Goal: Task Accomplishment & Management: Complete application form

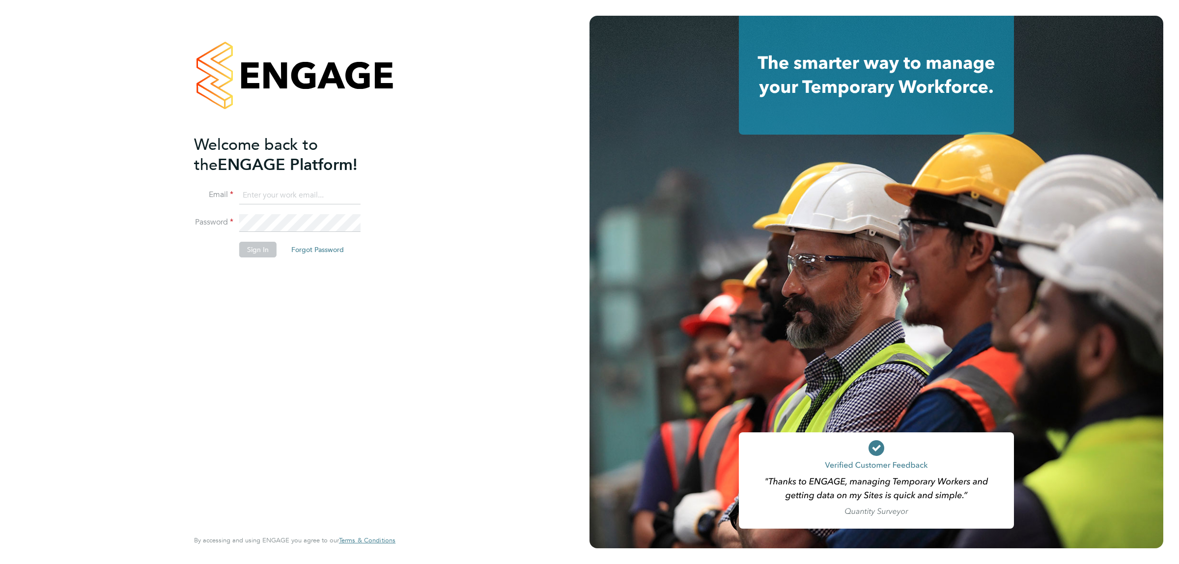
type input "jalaezihe@fr-group.co.uk"
click at [252, 249] on button "Sign In" at bounding box center [257, 250] width 37 height 16
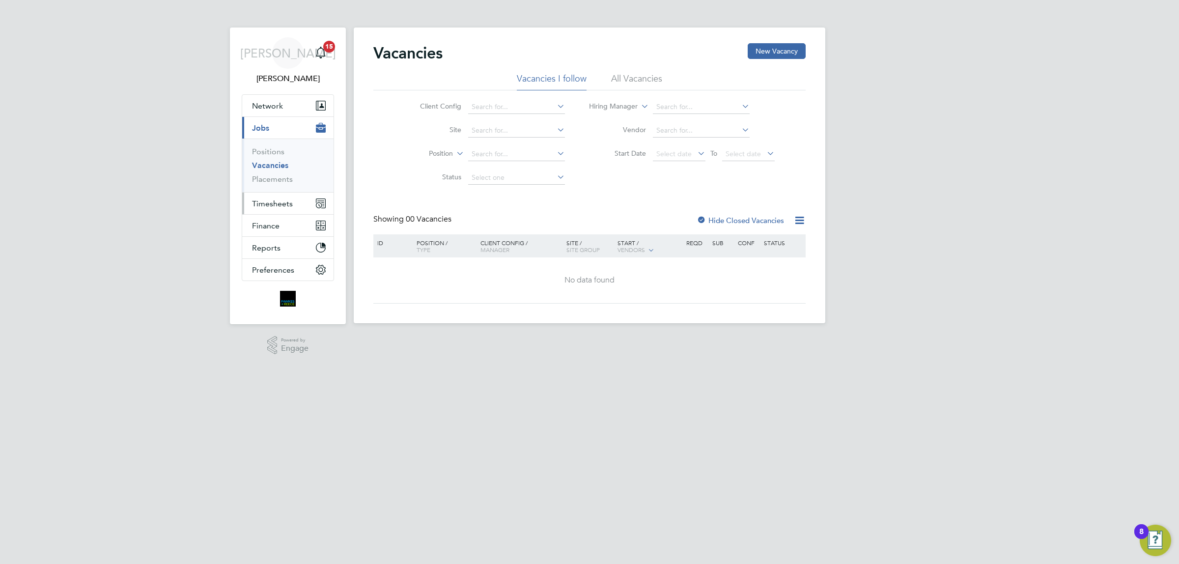
click at [286, 204] on span "Timesheets" at bounding box center [272, 203] width 41 height 9
click at [288, 172] on link "Timesheets" at bounding box center [272, 173] width 41 height 9
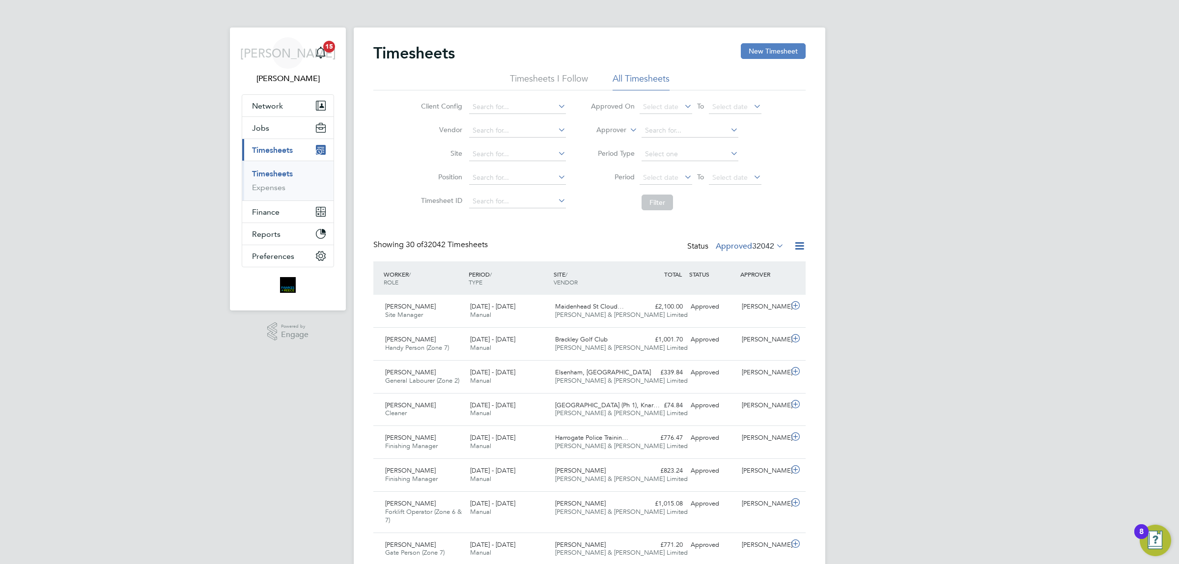
click at [754, 45] on button "New Timesheet" at bounding box center [773, 51] width 65 height 16
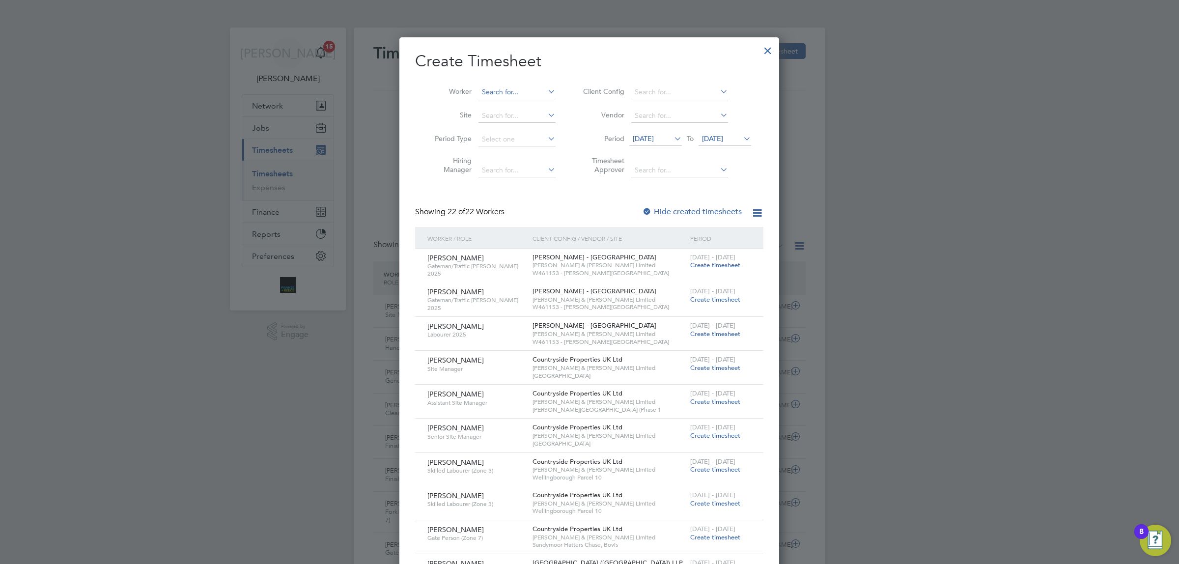
click at [500, 91] on input at bounding box center [516, 92] width 77 height 14
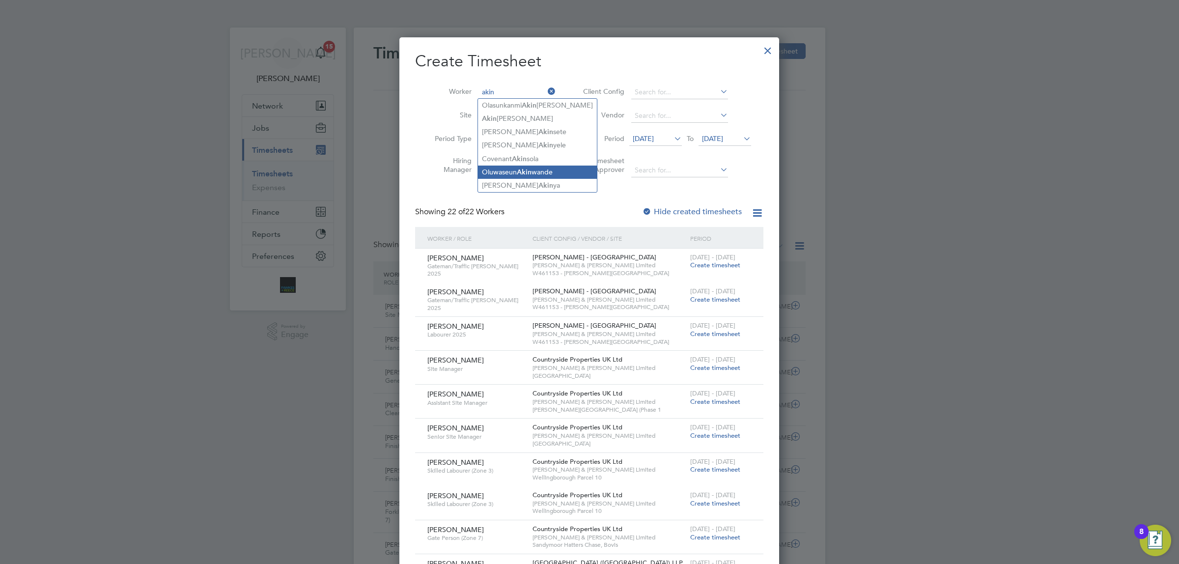
click at [531, 175] on b "Akin" at bounding box center [524, 172] width 15 height 8
type input "[PERSON_NAME]"
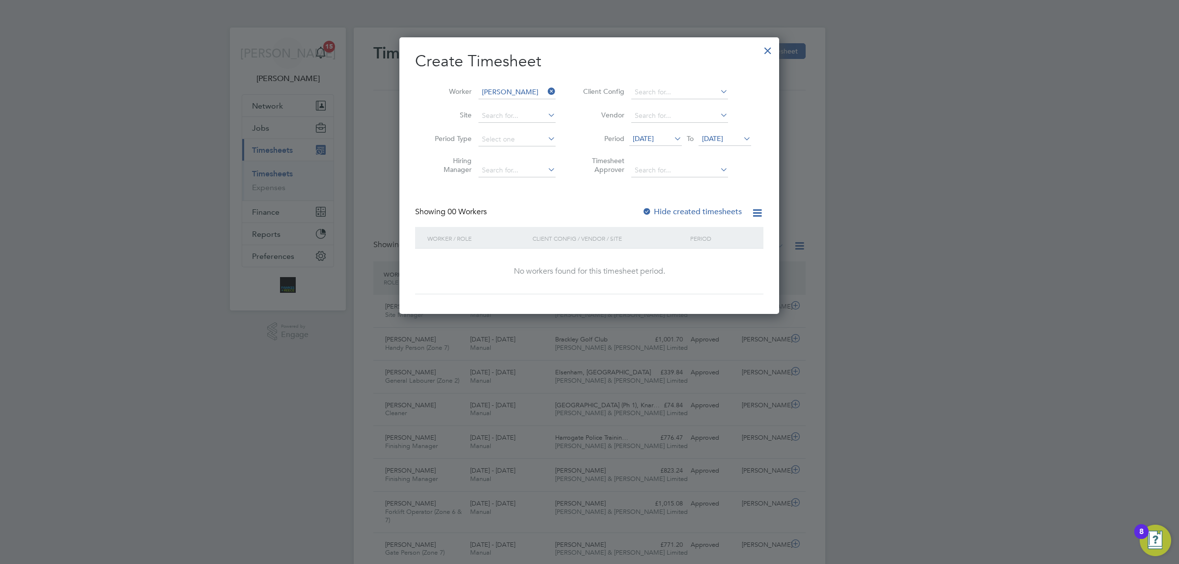
click at [723, 138] on span "[DATE]" at bounding box center [712, 138] width 21 height 9
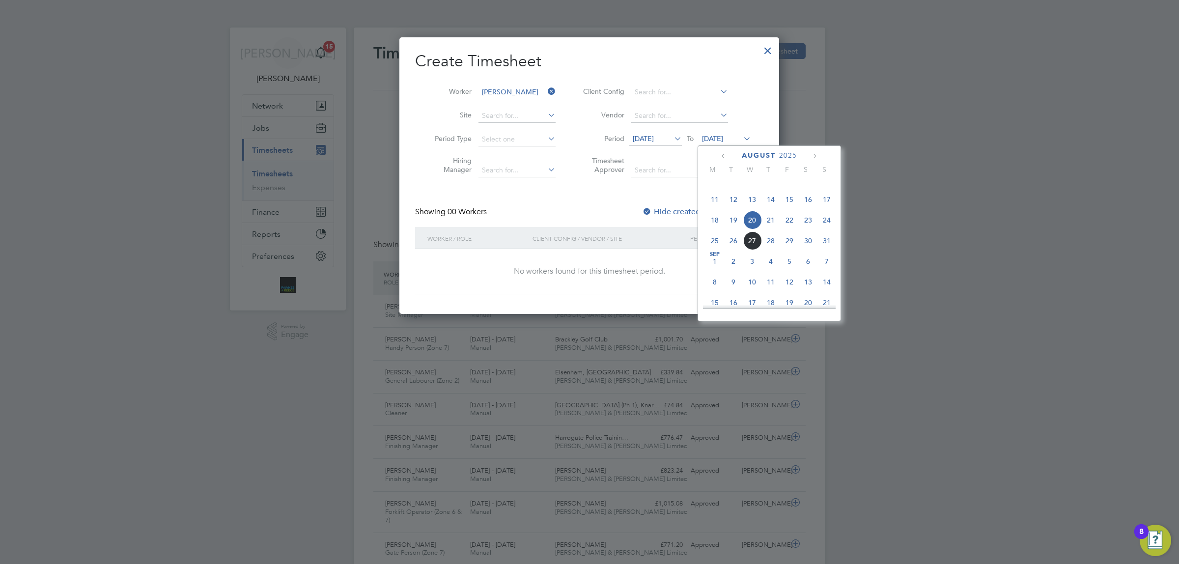
click at [823, 229] on span "24" at bounding box center [826, 220] width 19 height 19
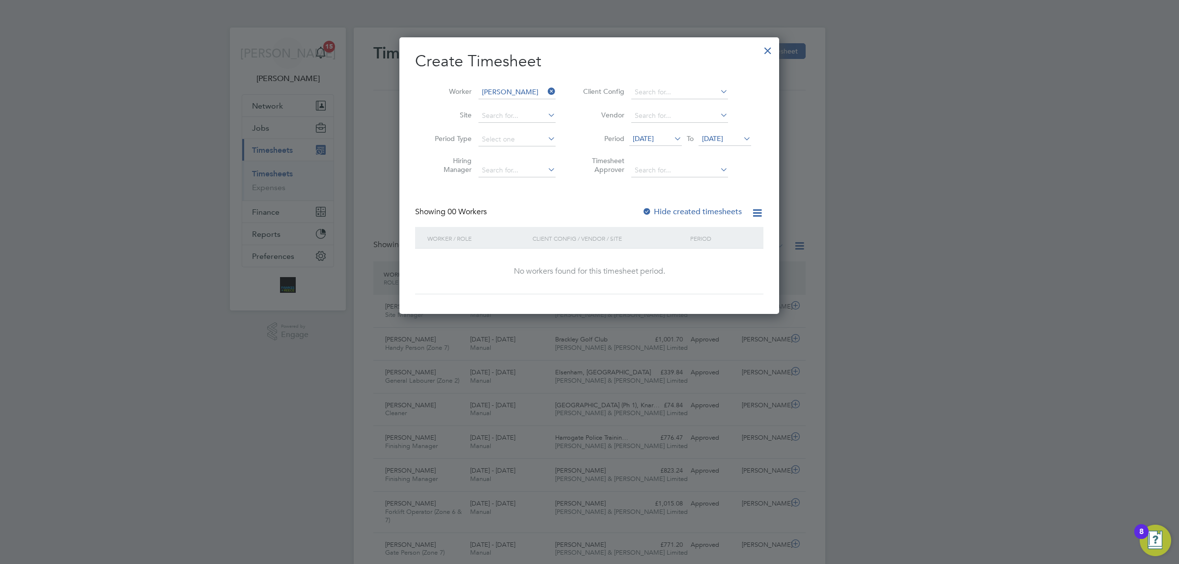
click at [653, 207] on label "Hide created timesheets" at bounding box center [692, 212] width 100 height 10
click at [723, 137] on span "[DATE]" at bounding box center [712, 138] width 21 height 9
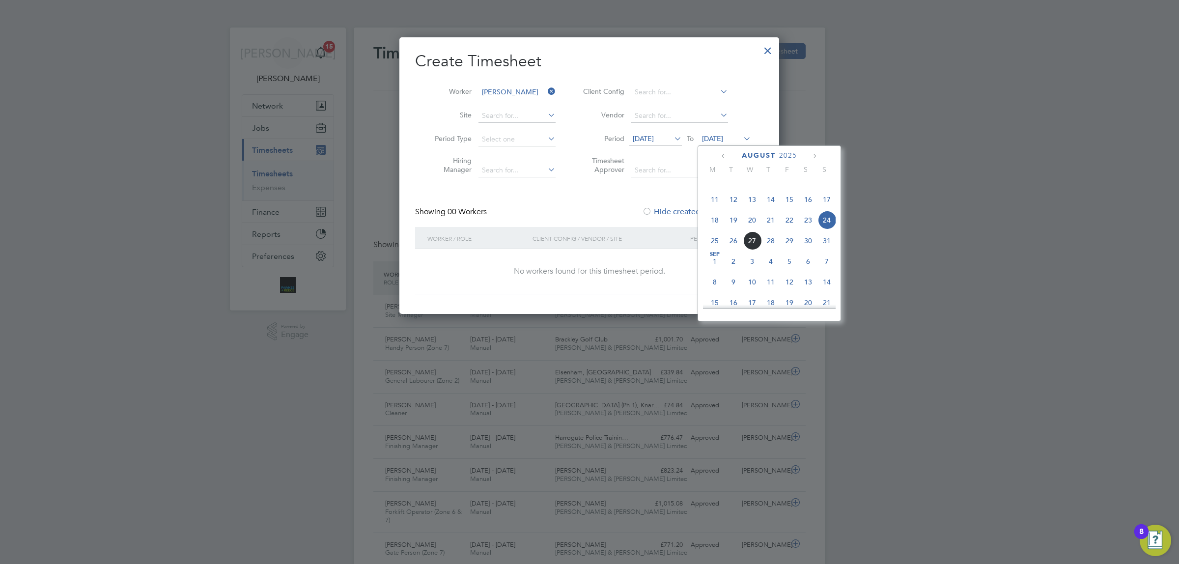
click at [830, 229] on span "24" at bounding box center [826, 220] width 19 height 19
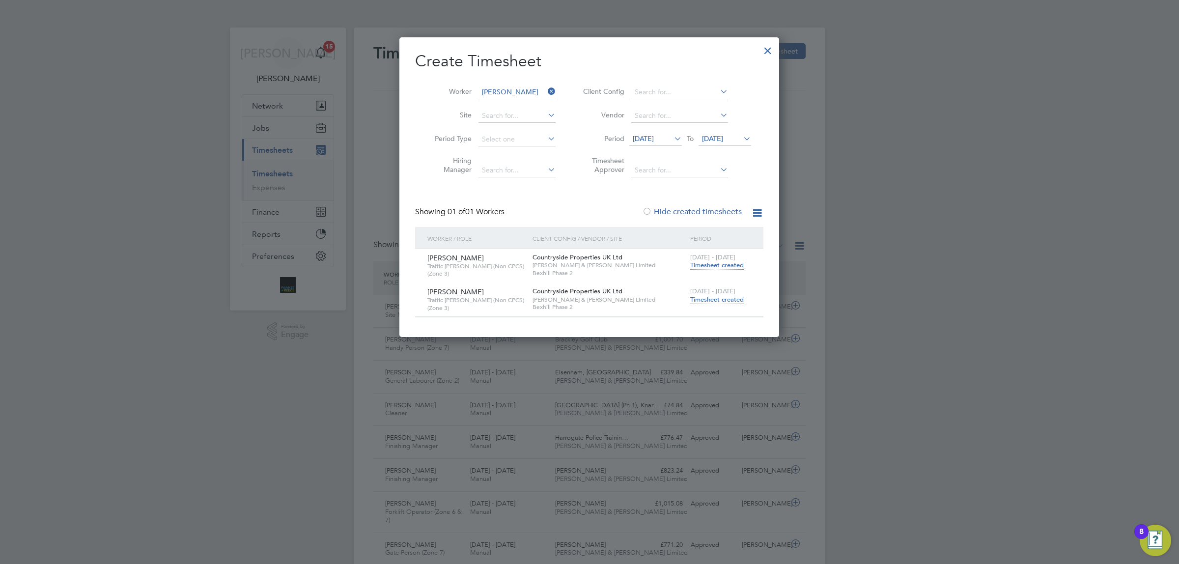
click at [725, 296] on span "Timesheet created" at bounding box center [717, 299] width 54 height 9
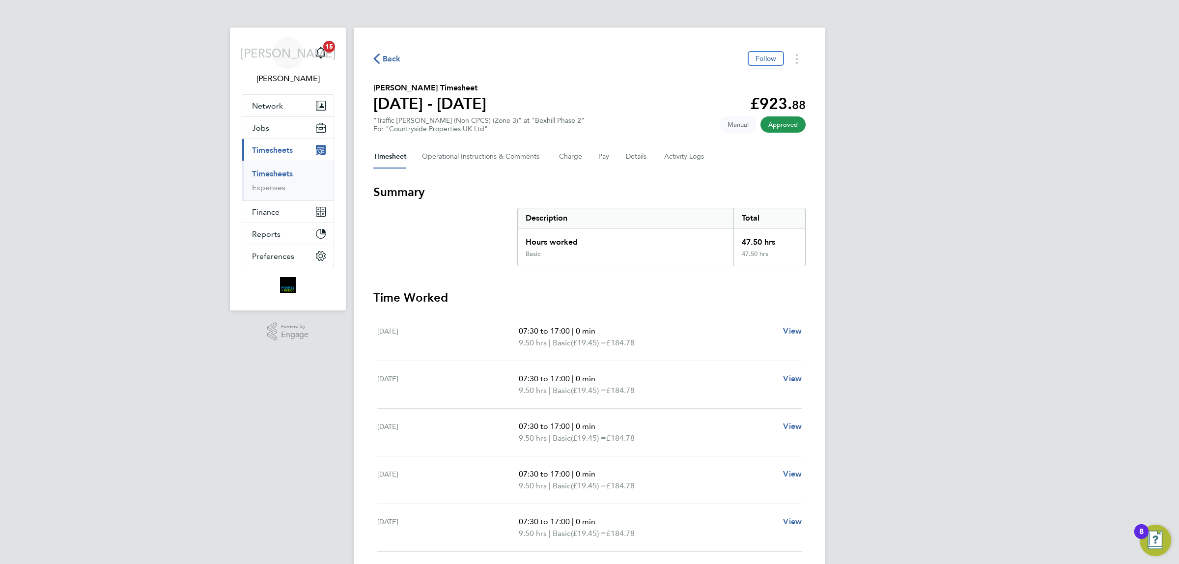
click at [389, 63] on span "Back" at bounding box center [392, 59] width 18 height 12
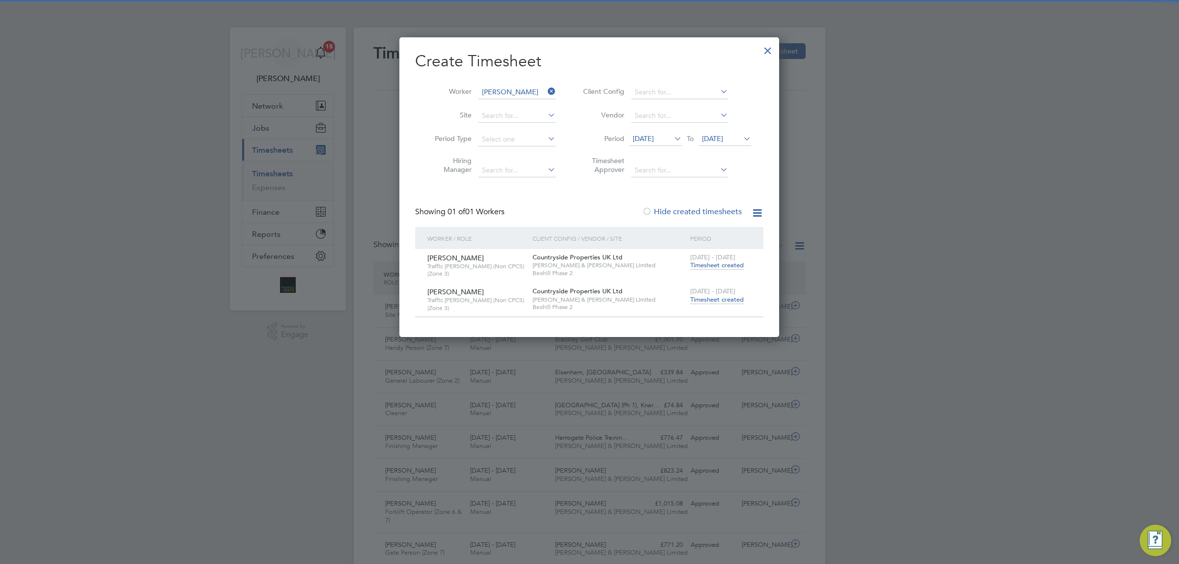
click at [546, 91] on icon at bounding box center [546, 91] width 0 height 14
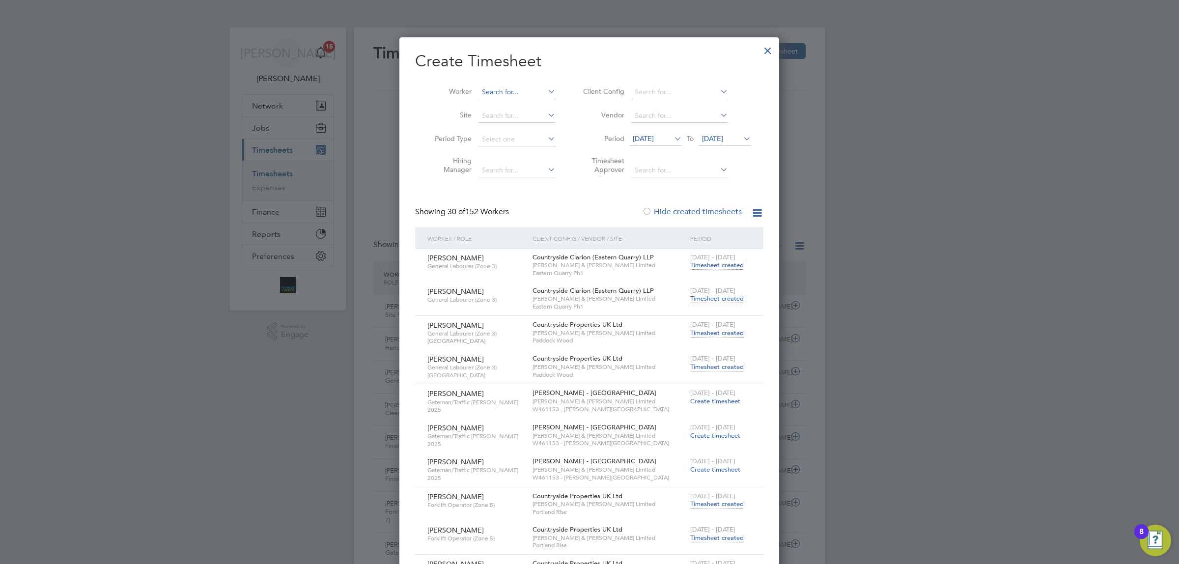
click at [522, 88] on input at bounding box center [516, 92] width 77 height 14
click at [522, 104] on li "[PERSON_NAME] combe" at bounding box center [528, 105] width 100 height 13
type input "[PERSON_NAME]"
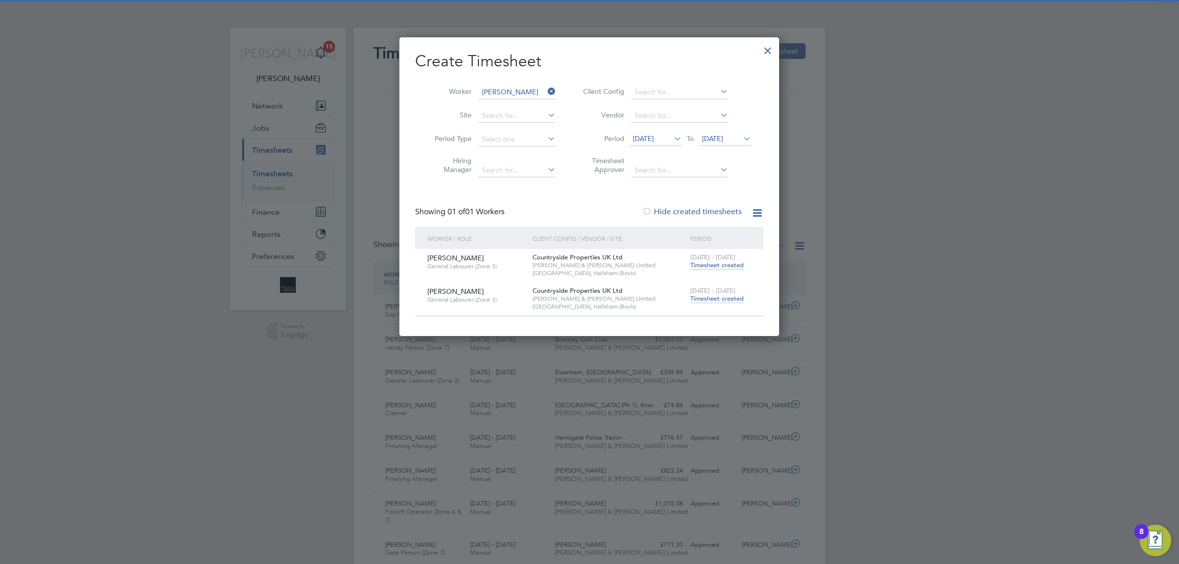
click at [713, 298] on span "Timesheet created" at bounding box center [717, 298] width 54 height 9
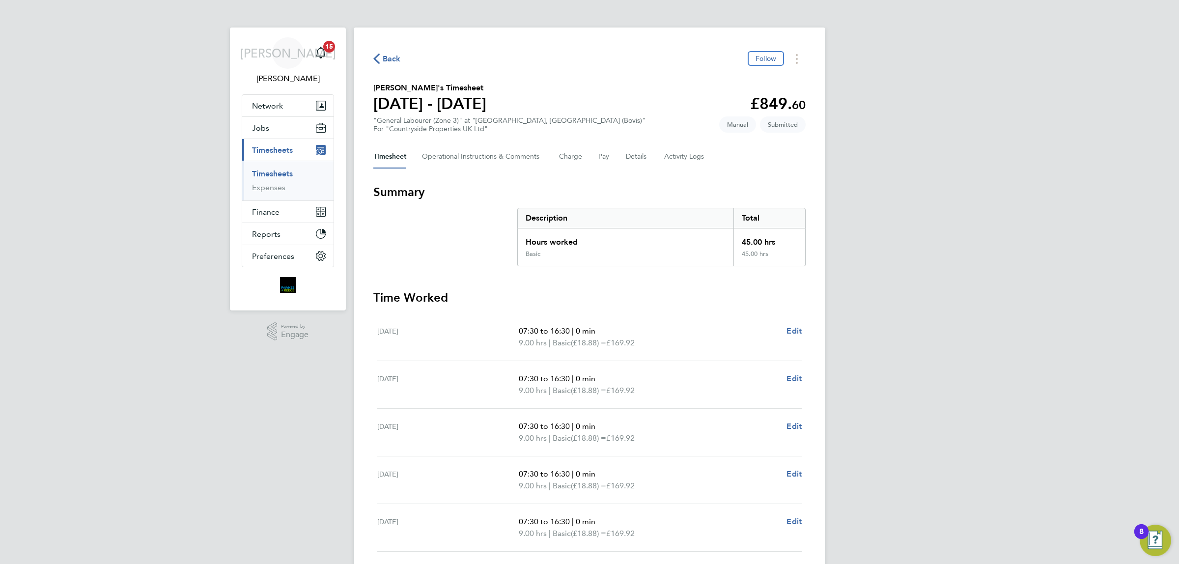
click at [393, 51] on div "Back Follow" at bounding box center [589, 58] width 432 height 15
click at [393, 55] on span "Back" at bounding box center [392, 59] width 18 height 12
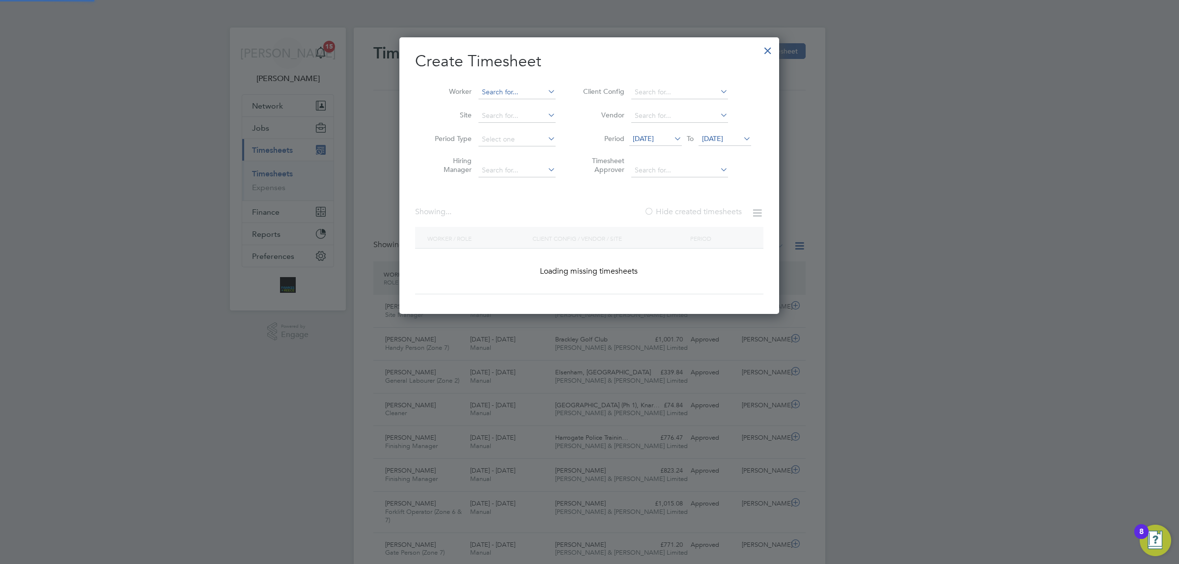
click at [514, 89] on input at bounding box center [516, 92] width 77 height 14
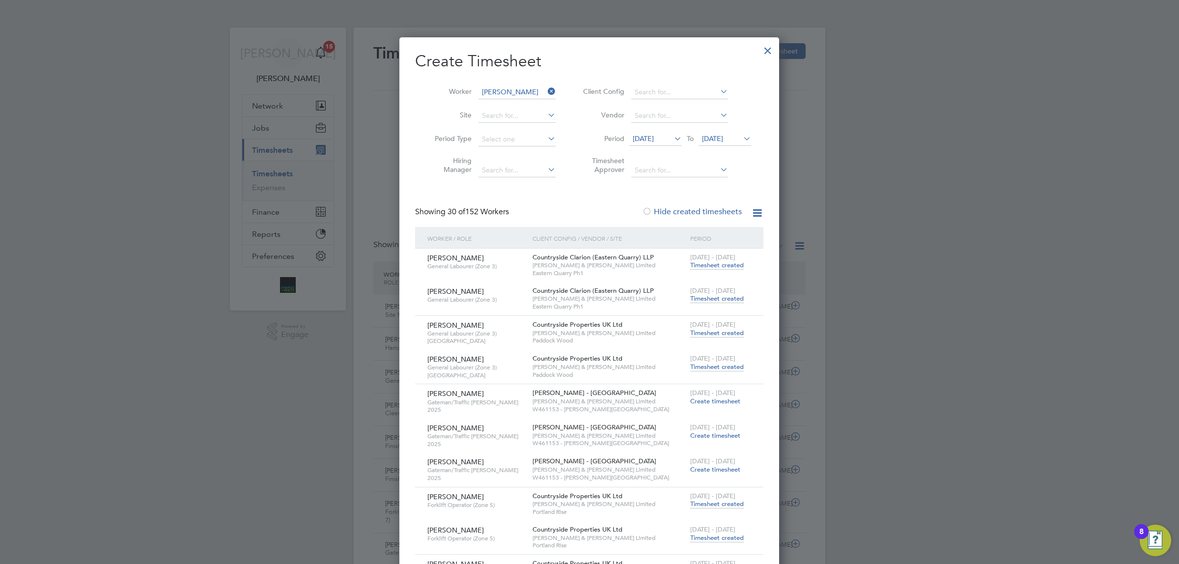
click at [513, 150] on li "[PERSON_NAME] ie" at bounding box center [567, 144] width 178 height 13
type input "[PERSON_NAME]"
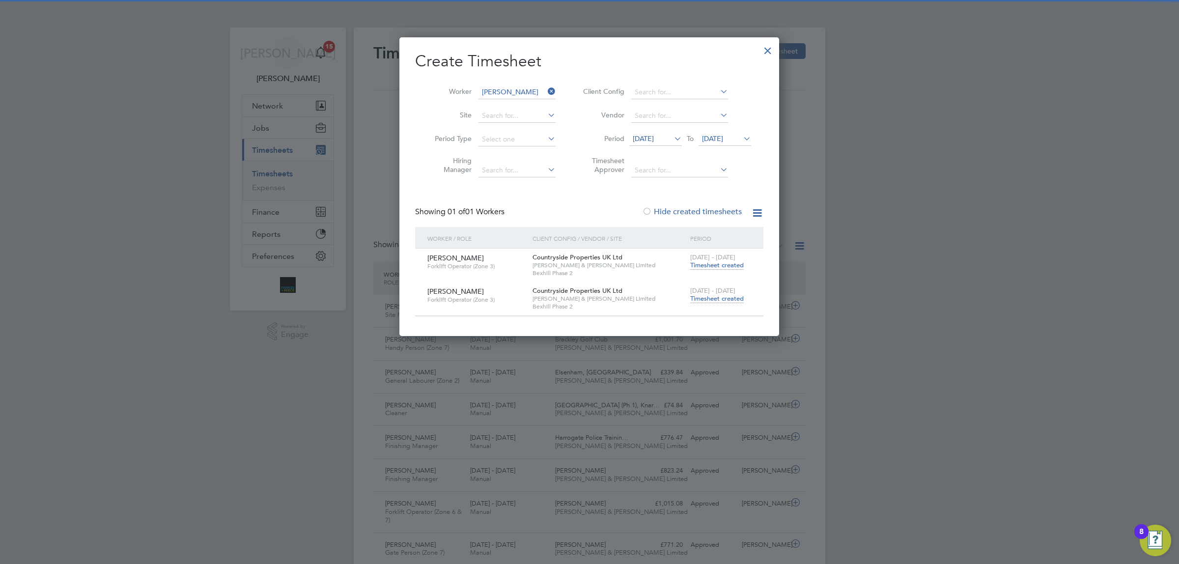
click at [695, 300] on span "Timesheet created" at bounding box center [717, 298] width 54 height 9
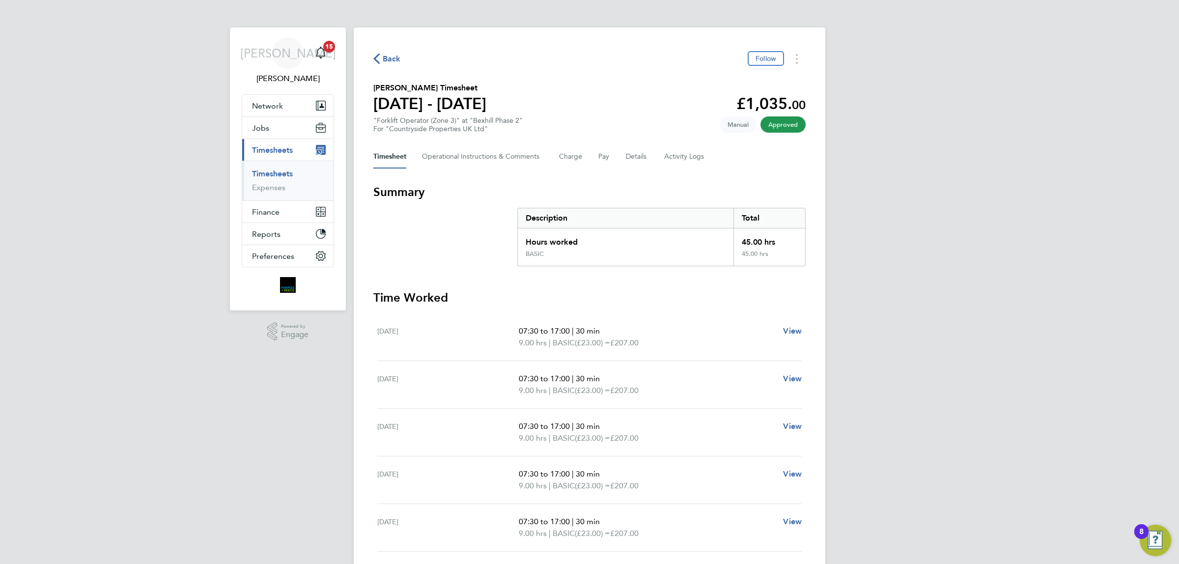
click at [394, 56] on span "Back" at bounding box center [392, 59] width 18 height 12
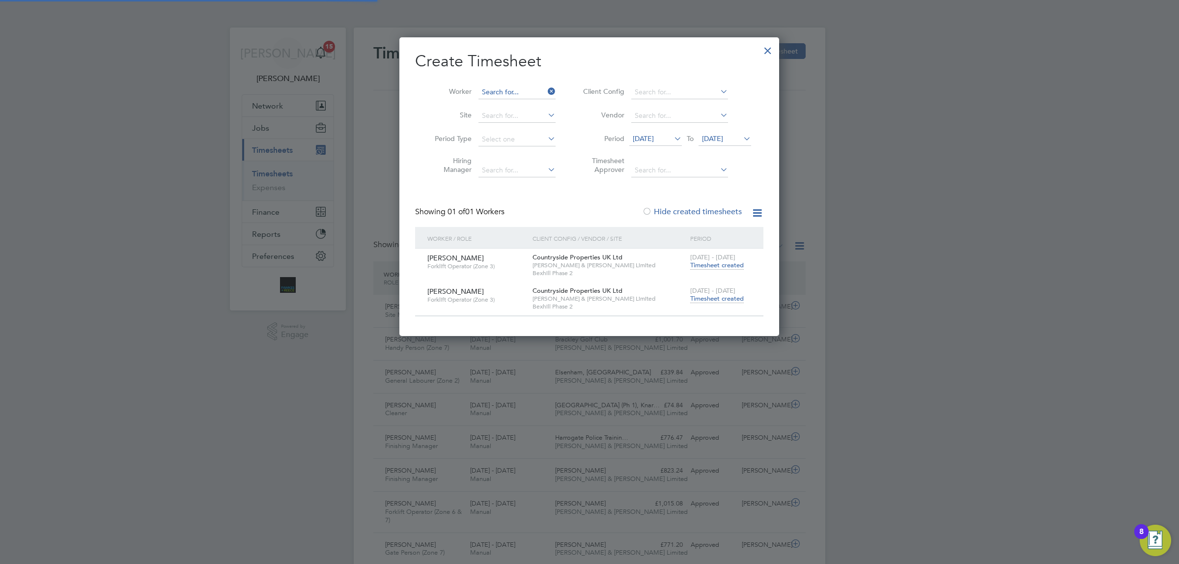
click at [538, 85] on input at bounding box center [516, 92] width 77 height 14
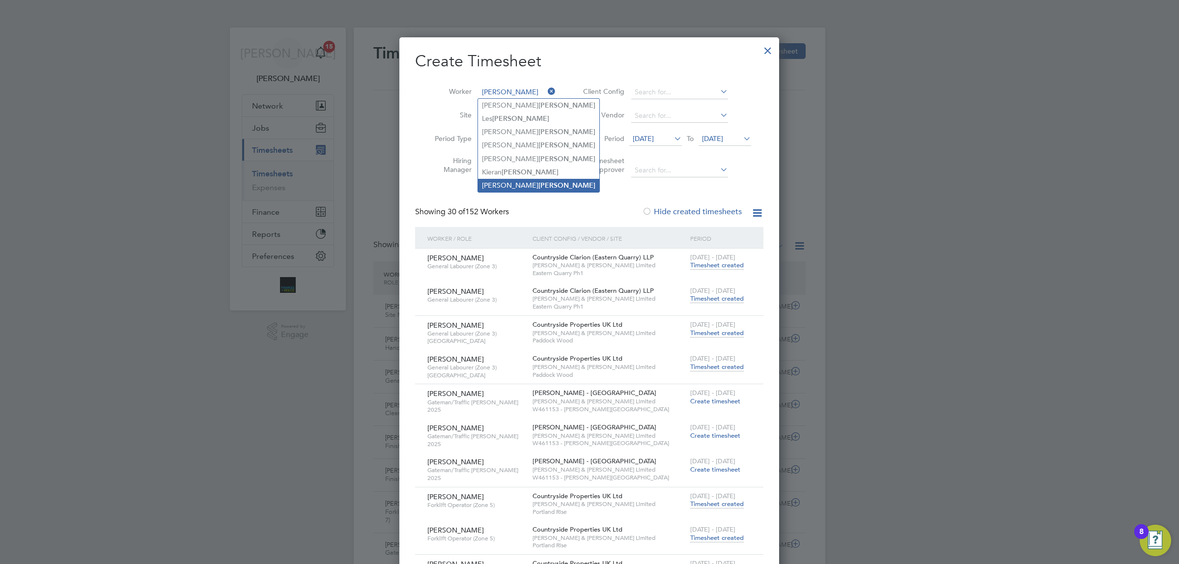
click at [517, 180] on li "[PERSON_NAME]" at bounding box center [538, 185] width 121 height 13
type input "[PERSON_NAME]"
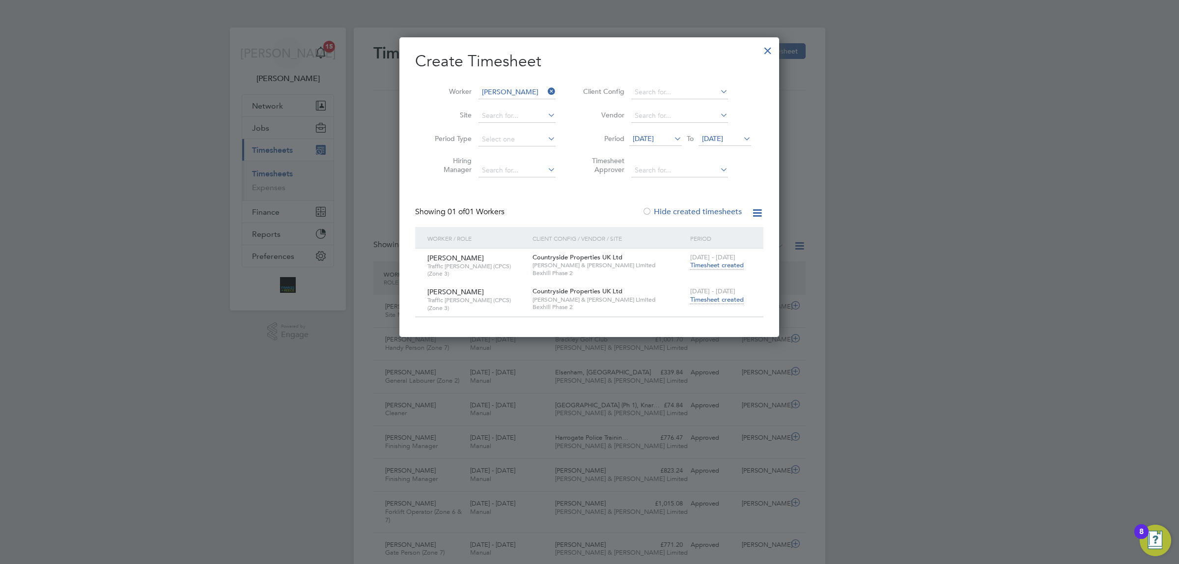
click at [697, 296] on span "Timesheet created" at bounding box center [717, 299] width 54 height 9
click at [715, 298] on span "Timesheet created" at bounding box center [717, 299] width 54 height 9
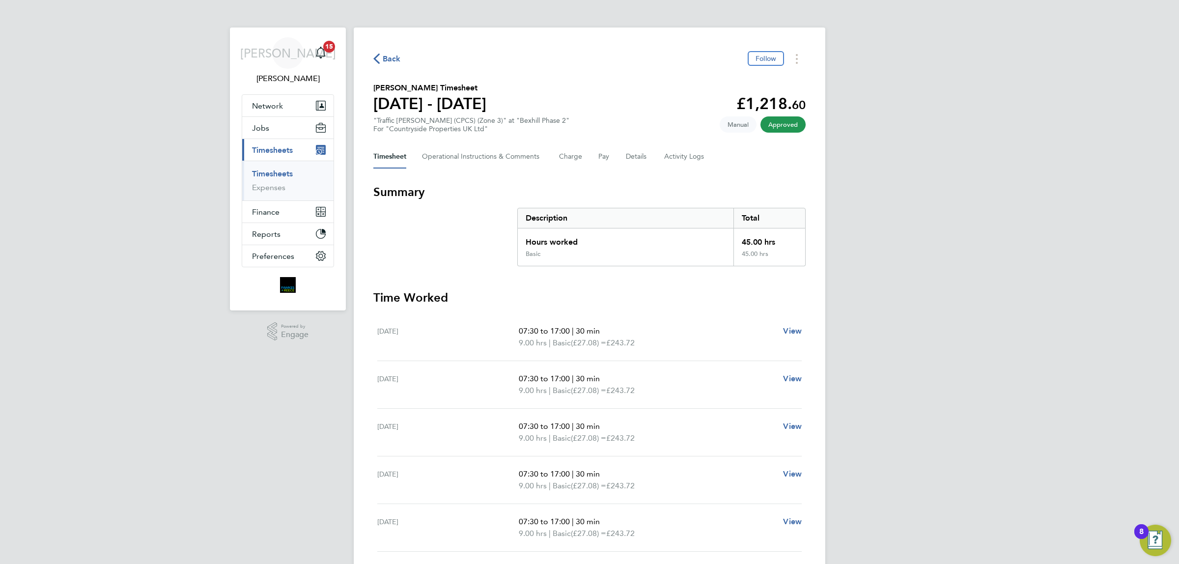
click at [385, 55] on span "Back" at bounding box center [392, 59] width 18 height 12
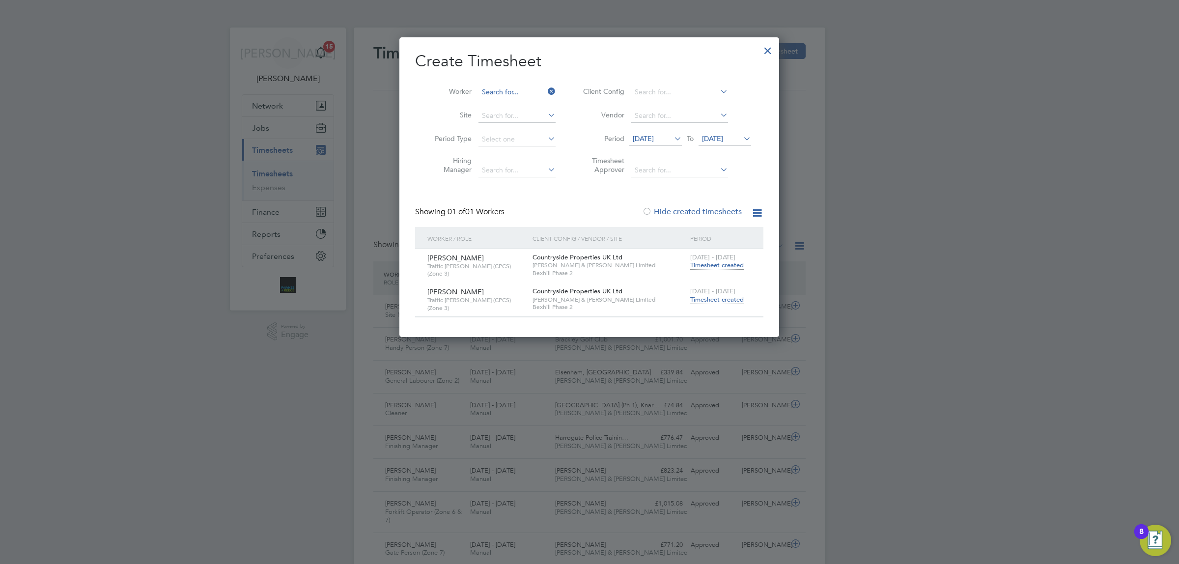
click at [519, 92] on input at bounding box center [516, 92] width 77 height 14
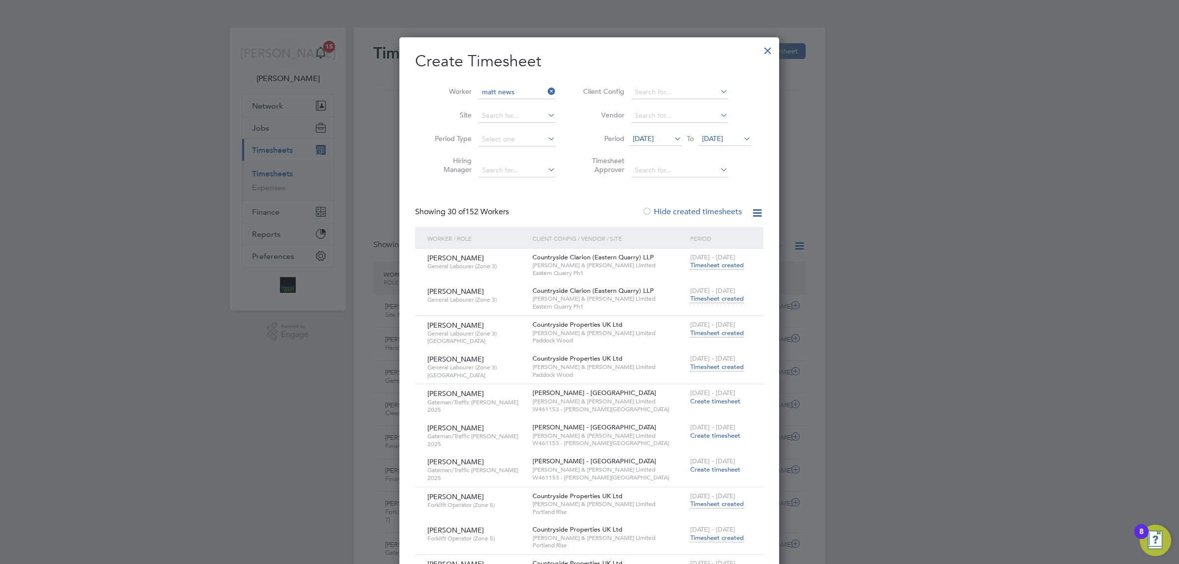
click at [520, 105] on li "Matt News om" at bounding box center [525, 105] width 94 height 13
type input "[PERSON_NAME]"
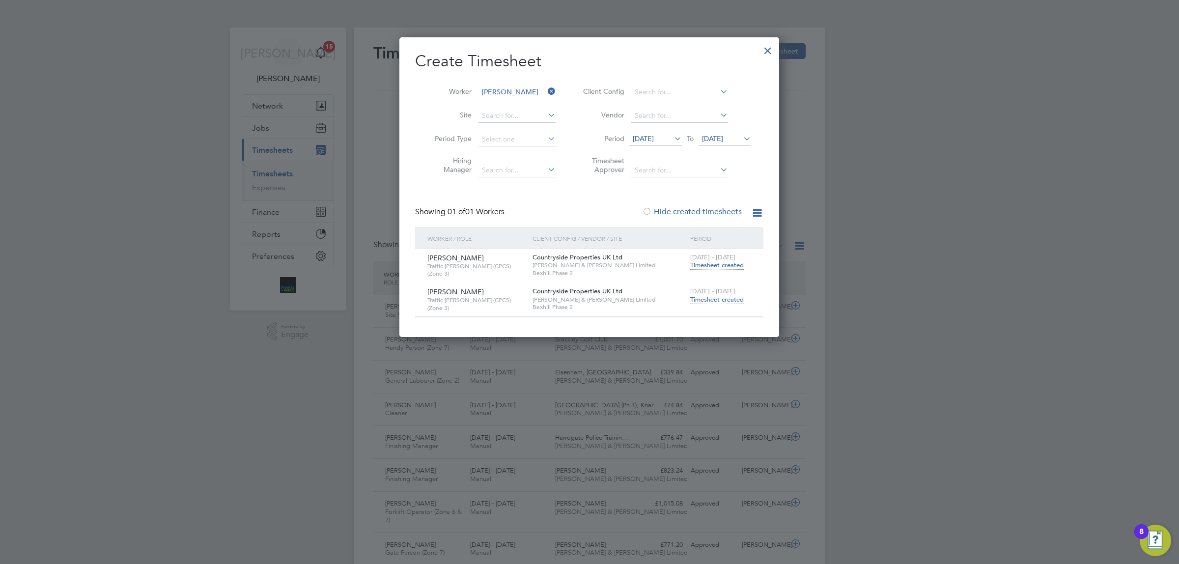
click at [706, 295] on span "Timesheet created" at bounding box center [717, 299] width 54 height 9
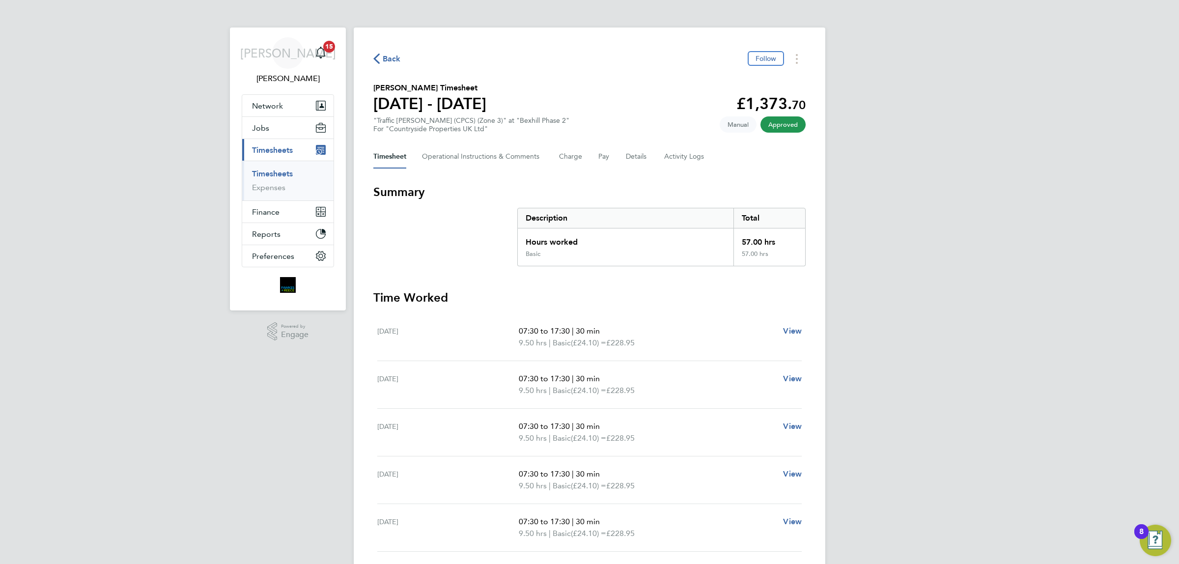
click at [389, 64] on span "Back" at bounding box center [392, 59] width 18 height 12
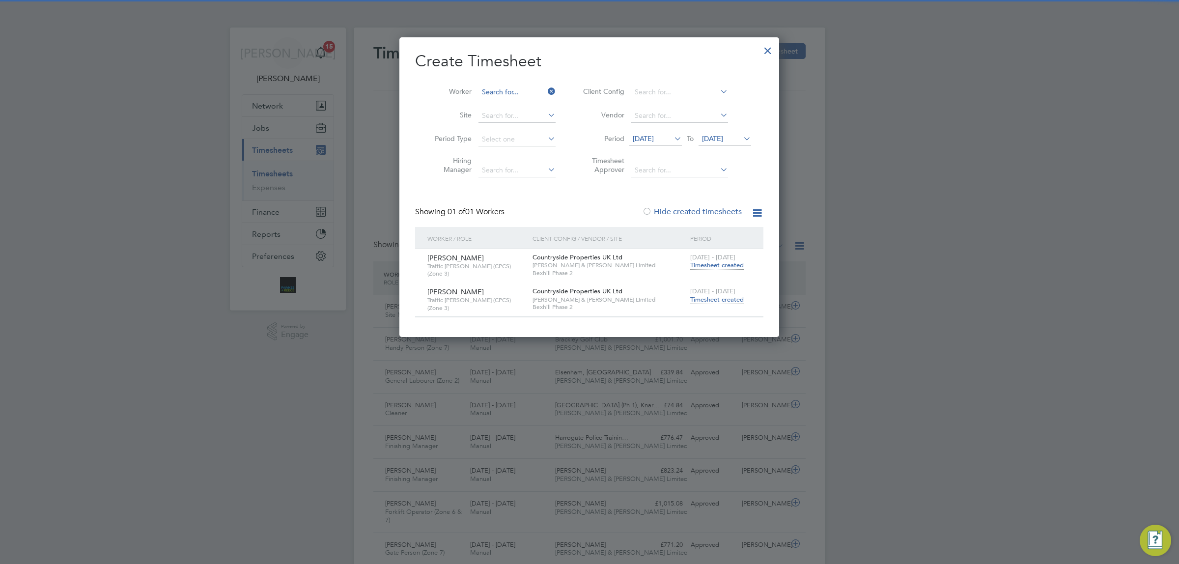
click at [537, 92] on input at bounding box center [516, 92] width 77 height 14
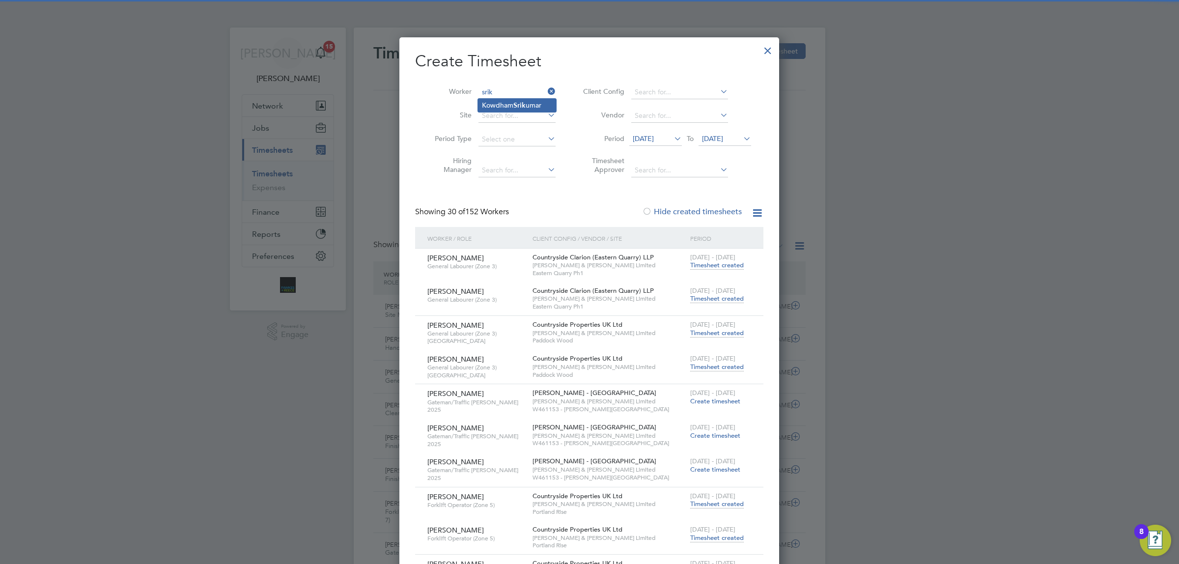
click at [532, 101] on li "[PERSON_NAME]" at bounding box center [517, 105] width 78 height 13
type input "[PERSON_NAME]"
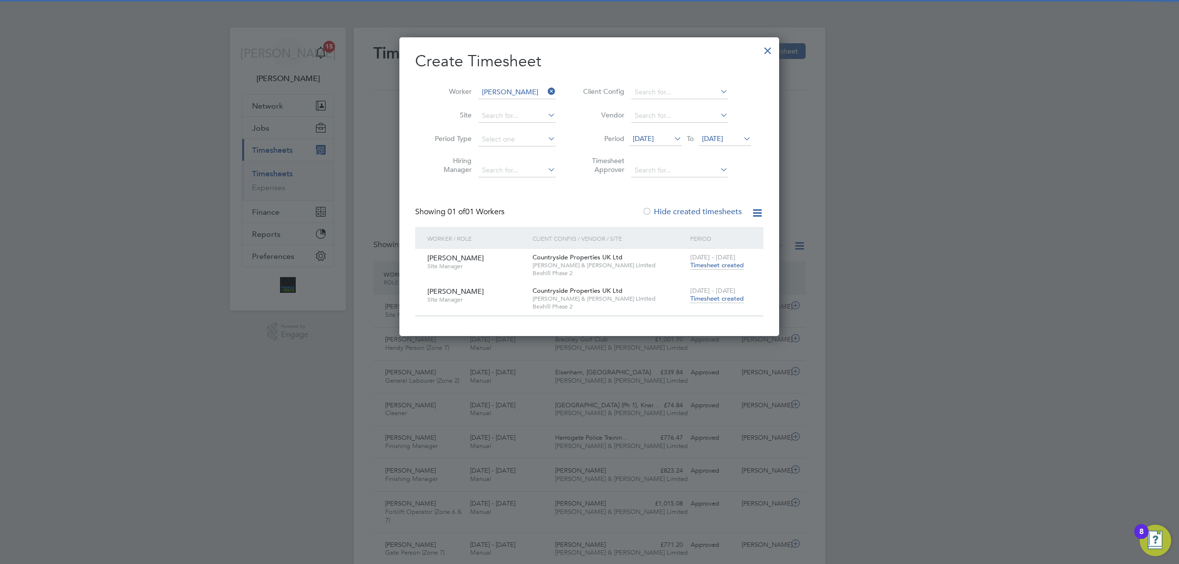
click at [717, 297] on span "Timesheet created" at bounding box center [717, 298] width 54 height 9
click at [719, 297] on span "Timesheet created" at bounding box center [717, 298] width 54 height 9
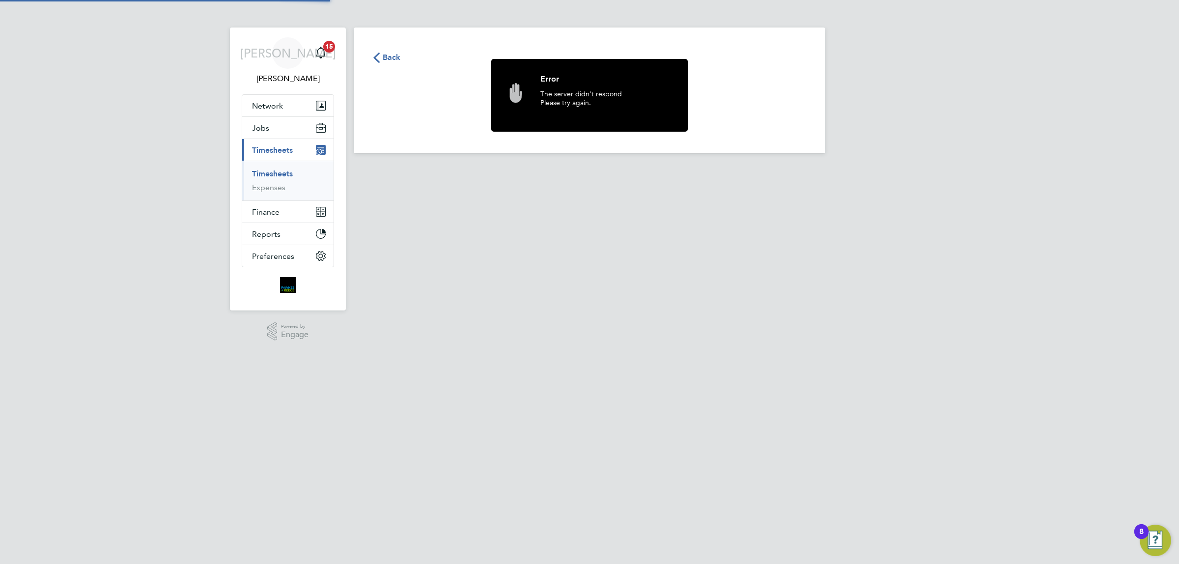
click at [695, 169] on html "[PERSON_NAME] Notifications 15 Applications: Network Team Members Businesses Si…" at bounding box center [589, 84] width 1179 height 169
click at [394, 45] on div "Back Something went wrong" at bounding box center [589, 90] width 471 height 126
click at [380, 55] on span "Back" at bounding box center [386, 56] width 27 height 9
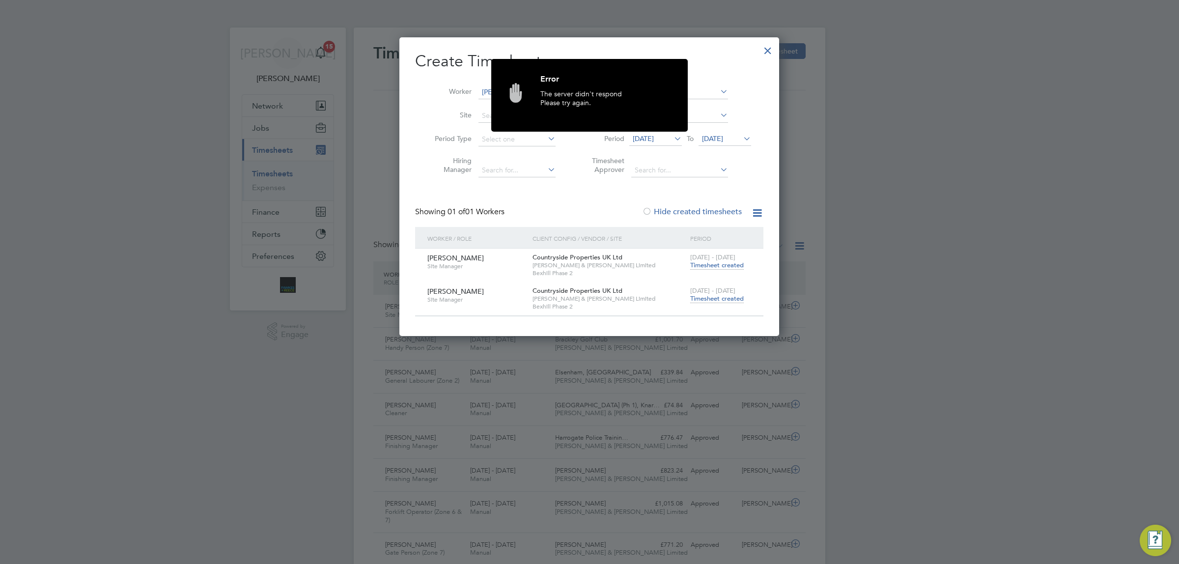
click at [711, 297] on span "Timesheet created" at bounding box center [717, 298] width 54 height 9
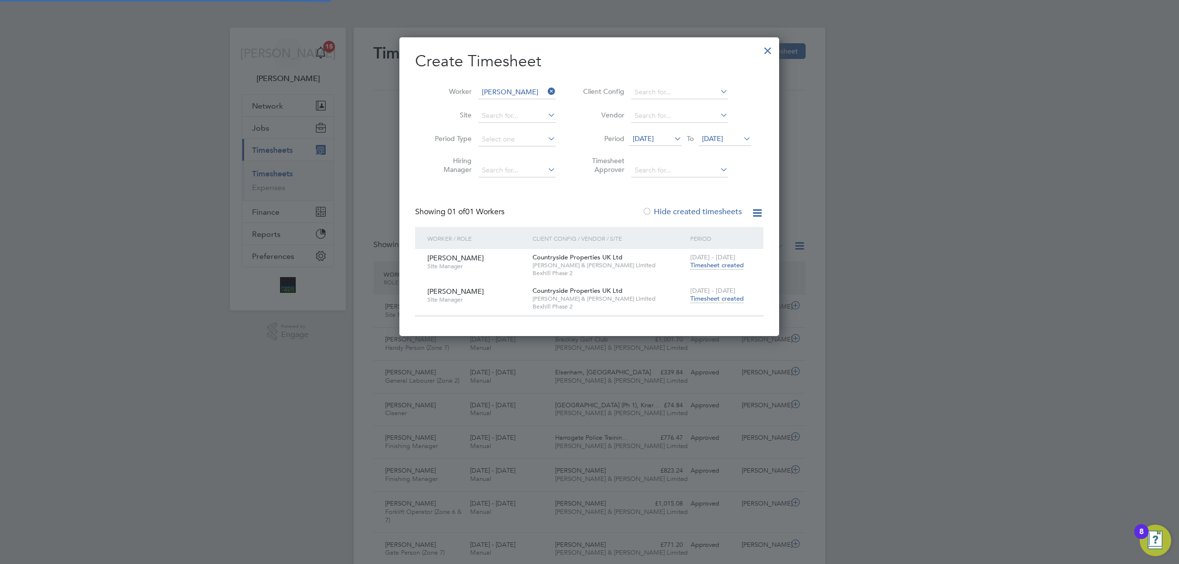
click at [705, 296] on span "Timesheet created" at bounding box center [717, 298] width 54 height 9
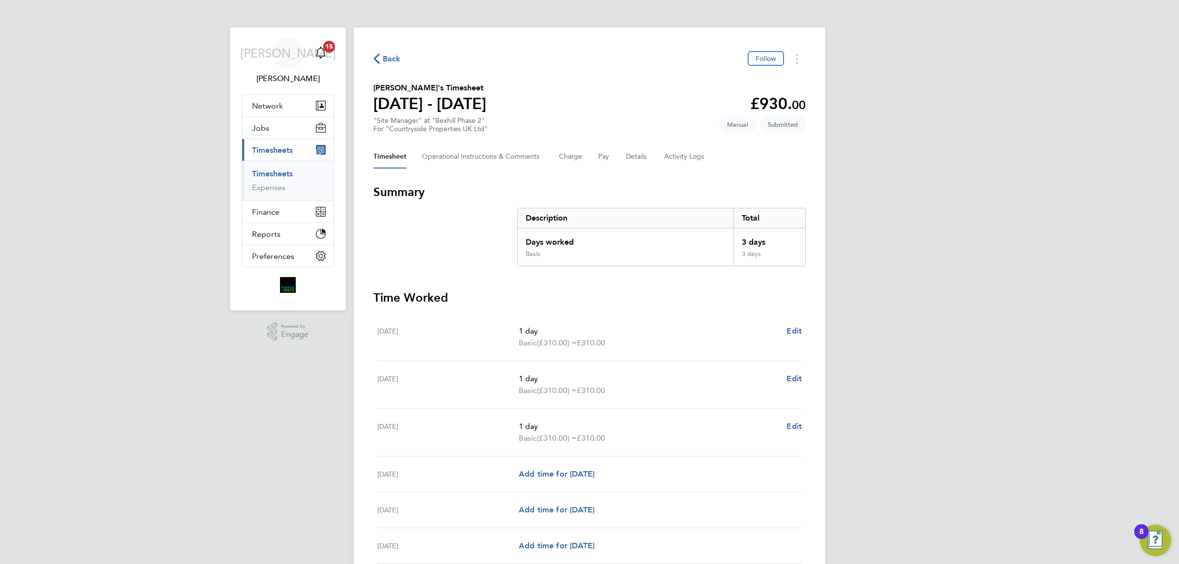
drag, startPoint x: 387, startPoint y: 54, endPoint x: 415, endPoint y: 79, distance: 37.2
click at [388, 54] on span "Back" at bounding box center [392, 59] width 18 height 12
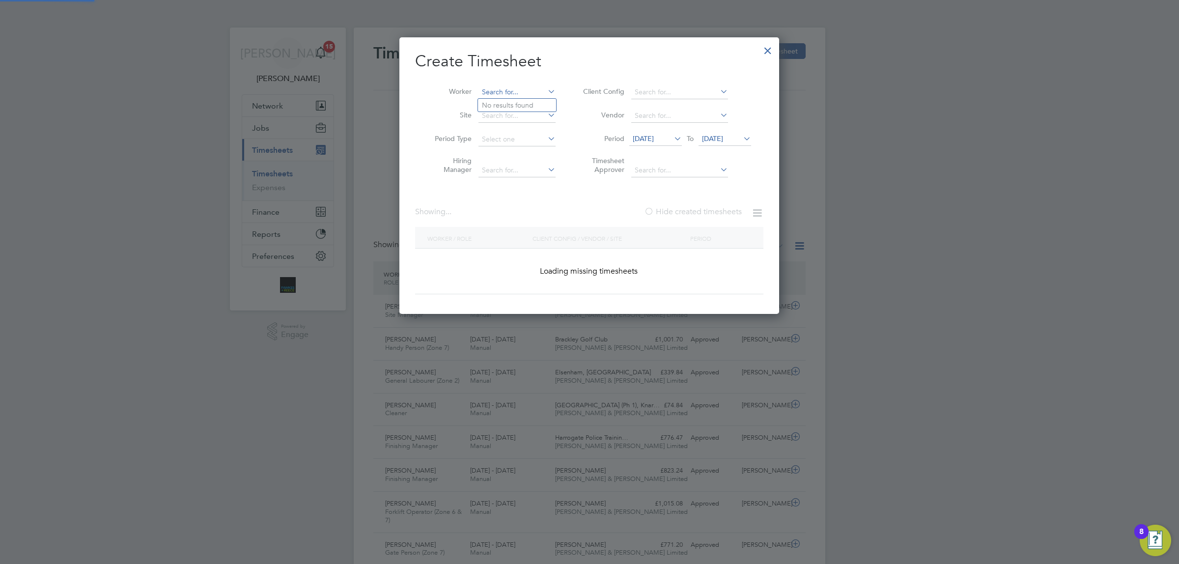
click at [534, 89] on input at bounding box center [516, 92] width 77 height 14
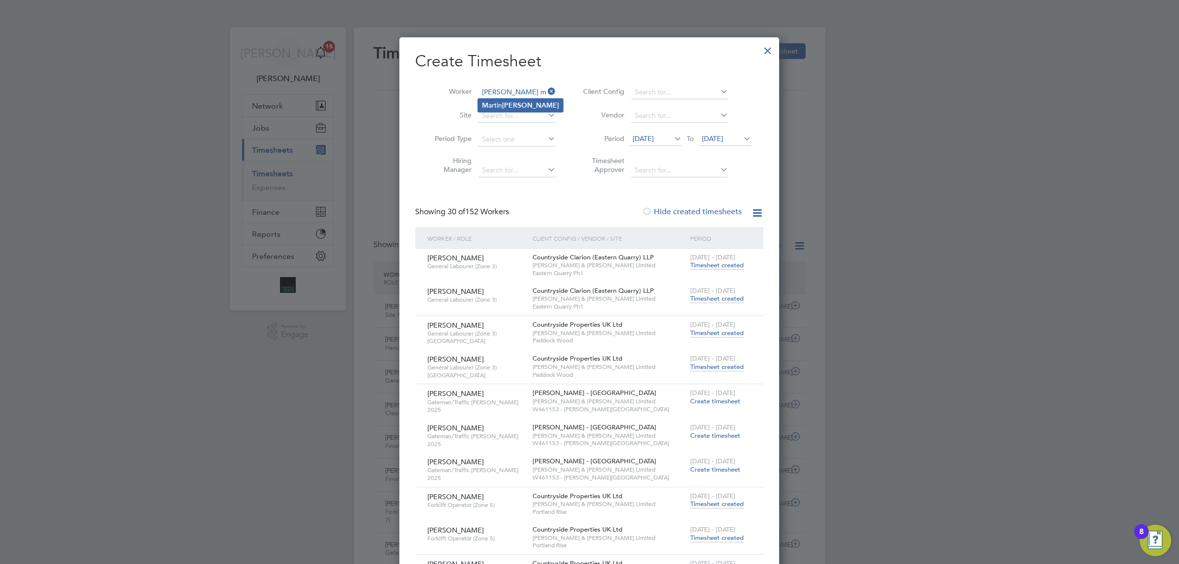
click at [516, 109] on b "[PERSON_NAME]" at bounding box center [530, 105] width 57 height 8
type input "[PERSON_NAME]"
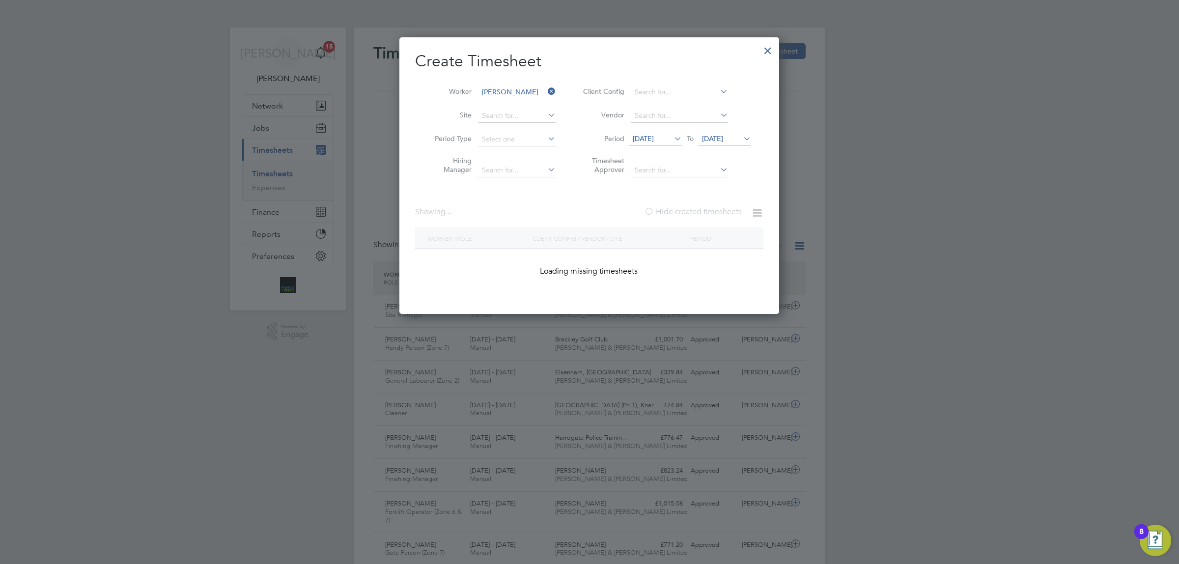
click at [723, 141] on span "[DATE]" at bounding box center [712, 138] width 21 height 9
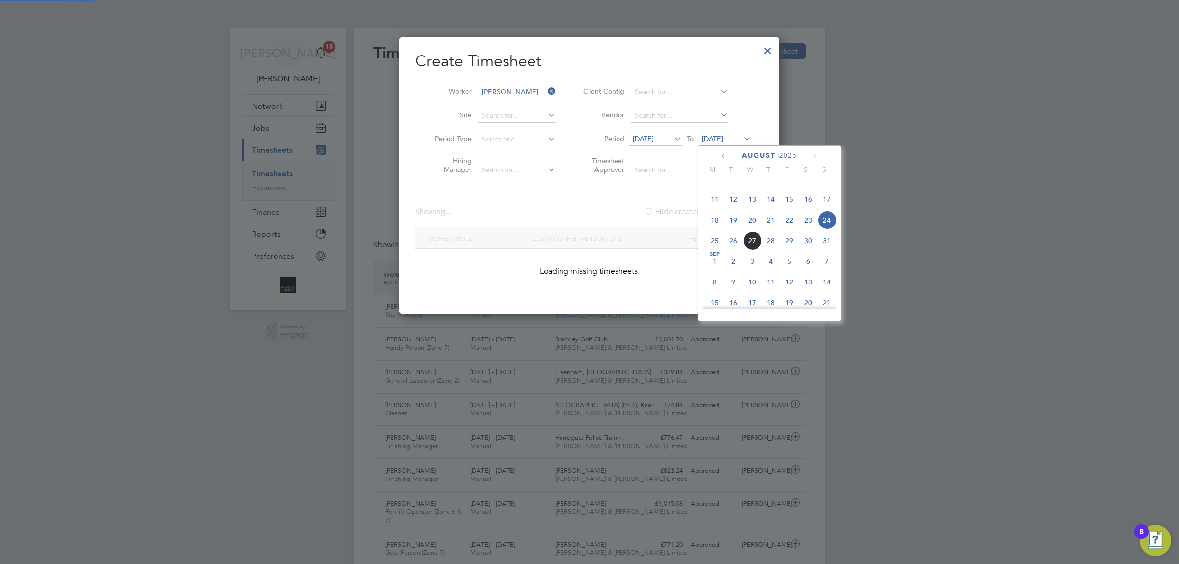
click at [828, 229] on span "24" at bounding box center [826, 220] width 19 height 19
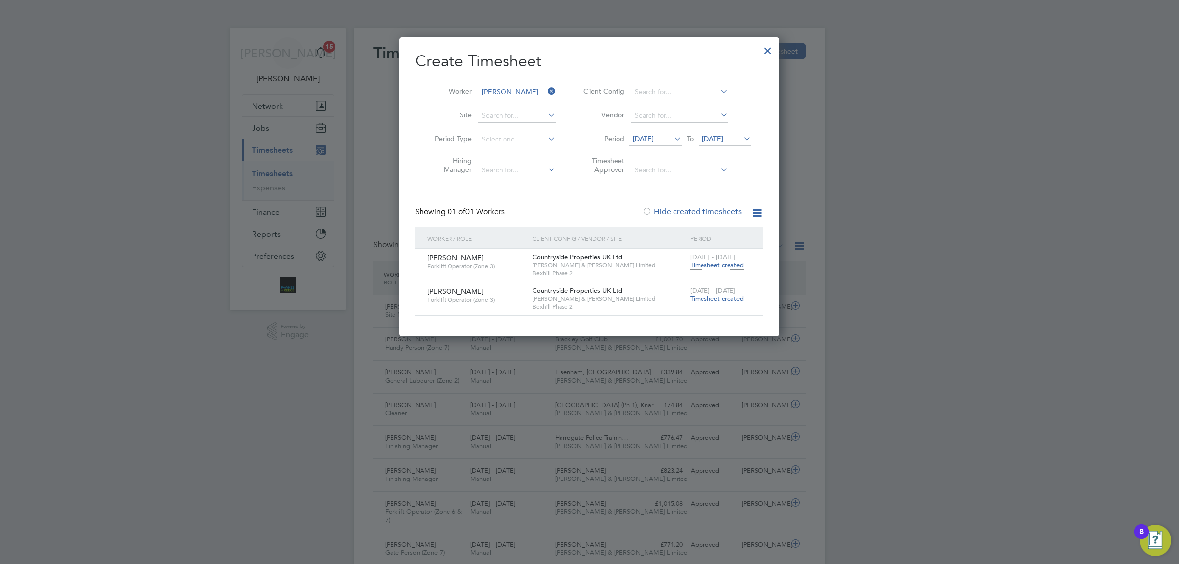
click at [719, 297] on span "Timesheet created" at bounding box center [717, 298] width 54 height 9
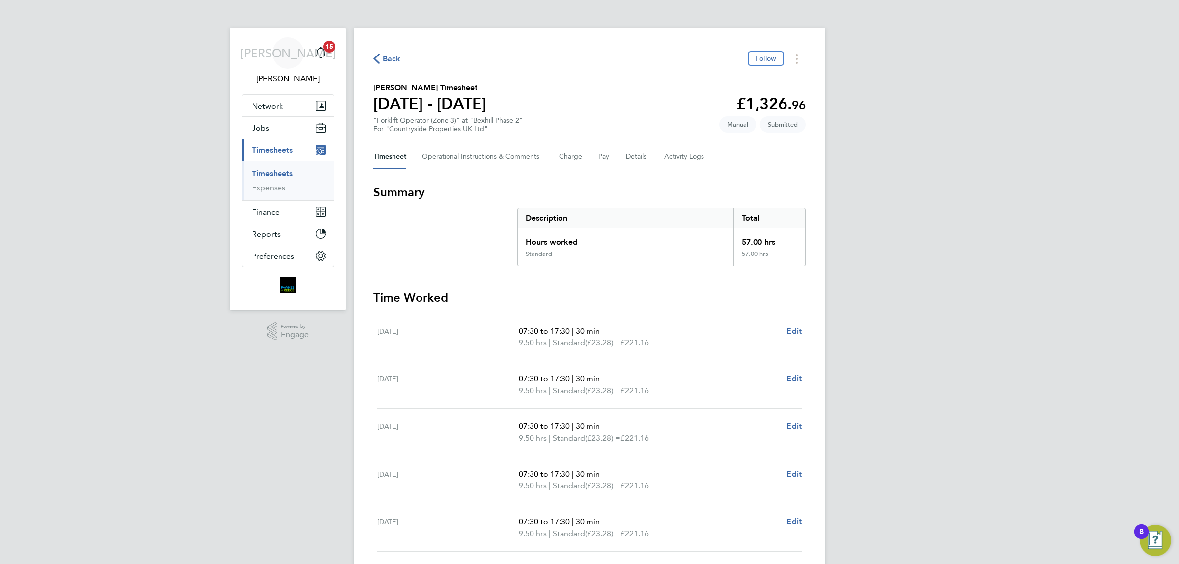
click at [381, 55] on span "Back" at bounding box center [386, 58] width 27 height 9
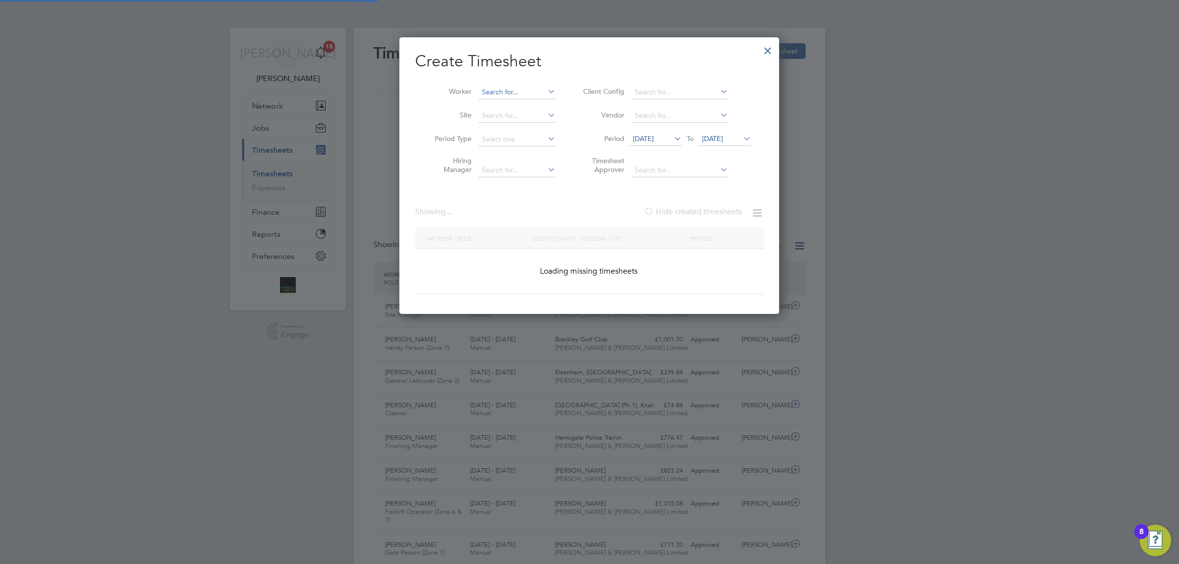
click at [525, 91] on input at bounding box center [516, 92] width 77 height 14
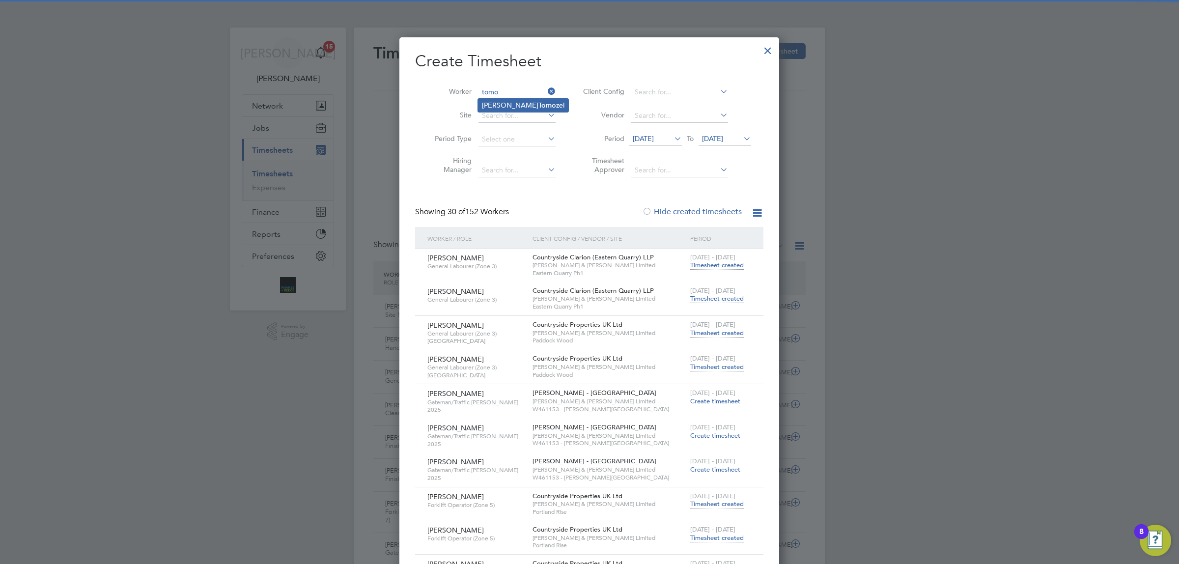
click at [524, 109] on li "[PERSON_NAME] [PERSON_NAME]" at bounding box center [523, 105] width 90 height 13
type input "[PERSON_NAME]"
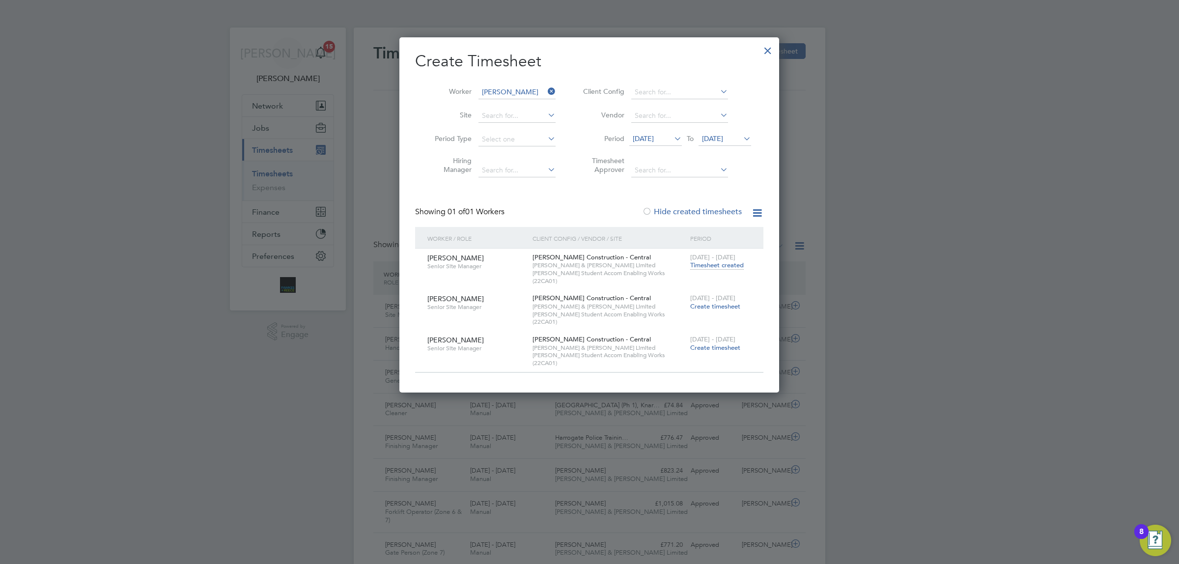
click at [546, 91] on icon at bounding box center [546, 91] width 0 height 14
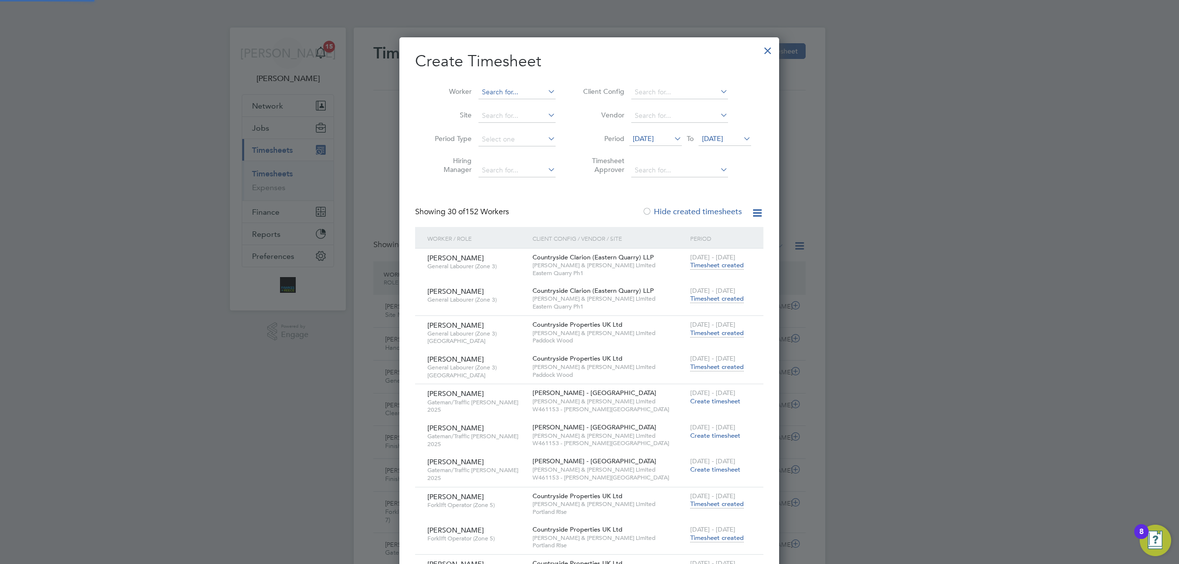
scroll to position [2421, 380]
click at [544, 89] on input at bounding box center [516, 92] width 77 height 14
click at [528, 81] on li "Worker" at bounding box center [491, 93] width 153 height 24
click at [525, 85] on input at bounding box center [516, 92] width 77 height 14
click at [556, 105] on li "Ope [PERSON_NAME] Obanijesu" at bounding box center [517, 105] width 79 height 13
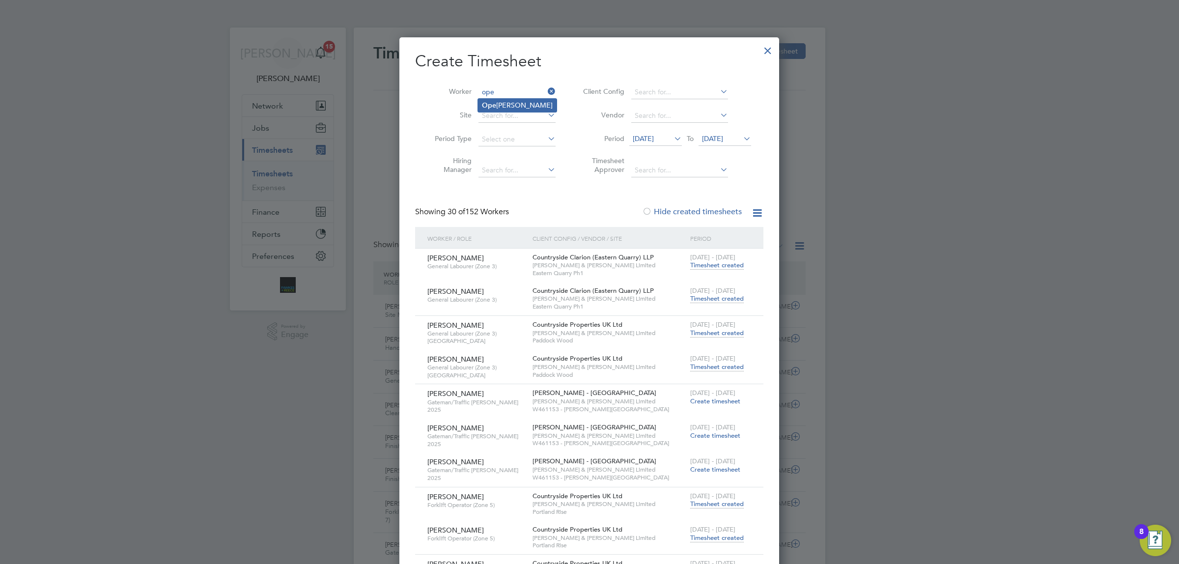
type input "[PERSON_NAME] Obanijesu"
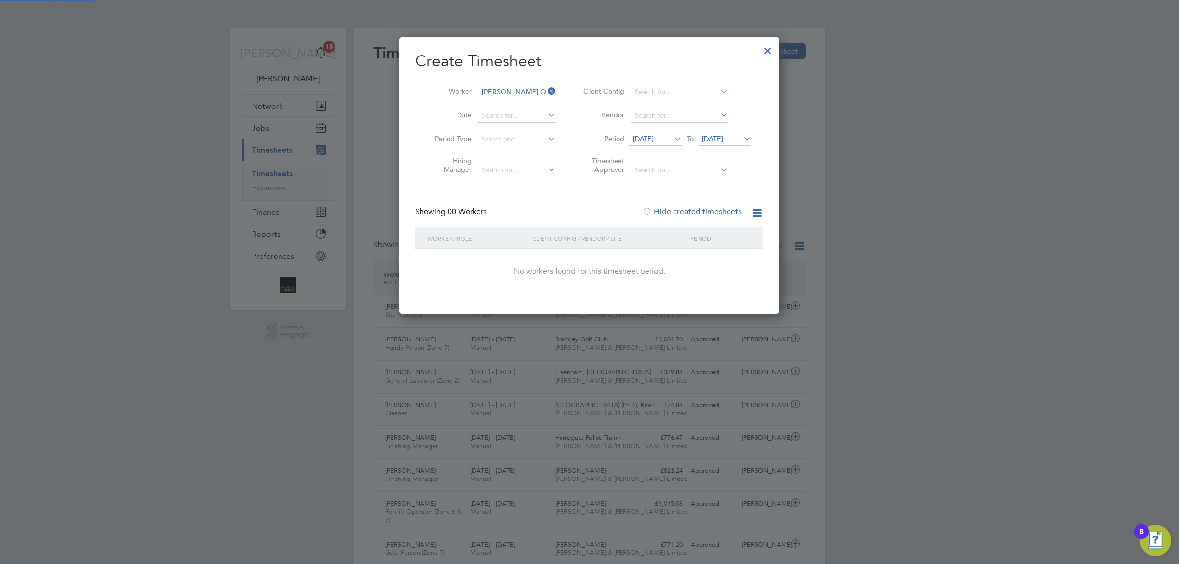
scroll to position [276, 380]
click at [718, 141] on span "[DATE]" at bounding box center [712, 138] width 21 height 9
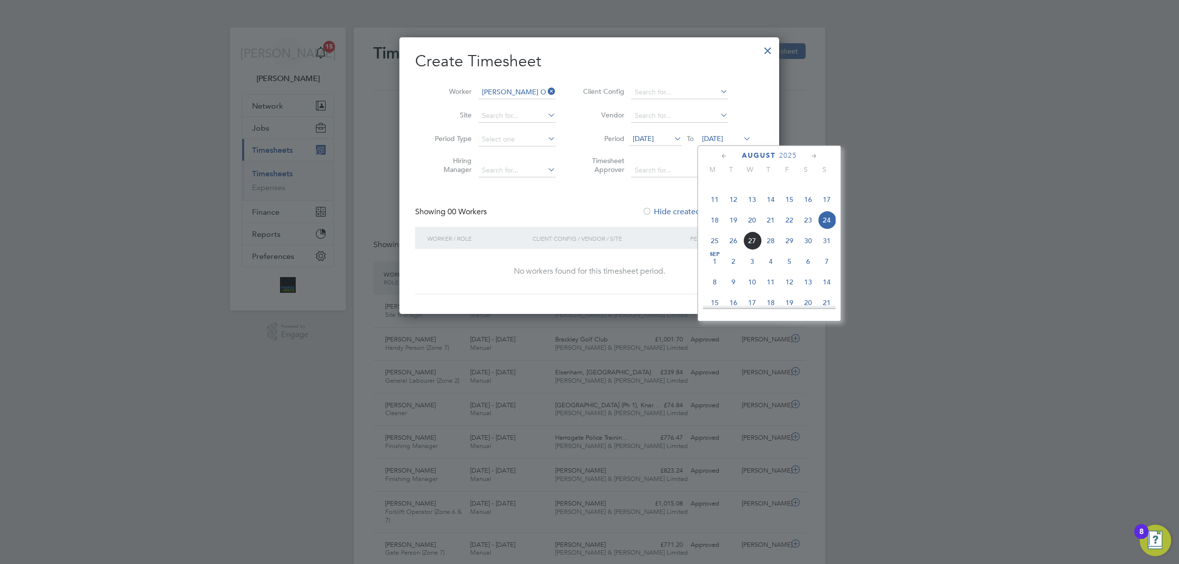
click at [830, 229] on span "24" at bounding box center [826, 220] width 19 height 19
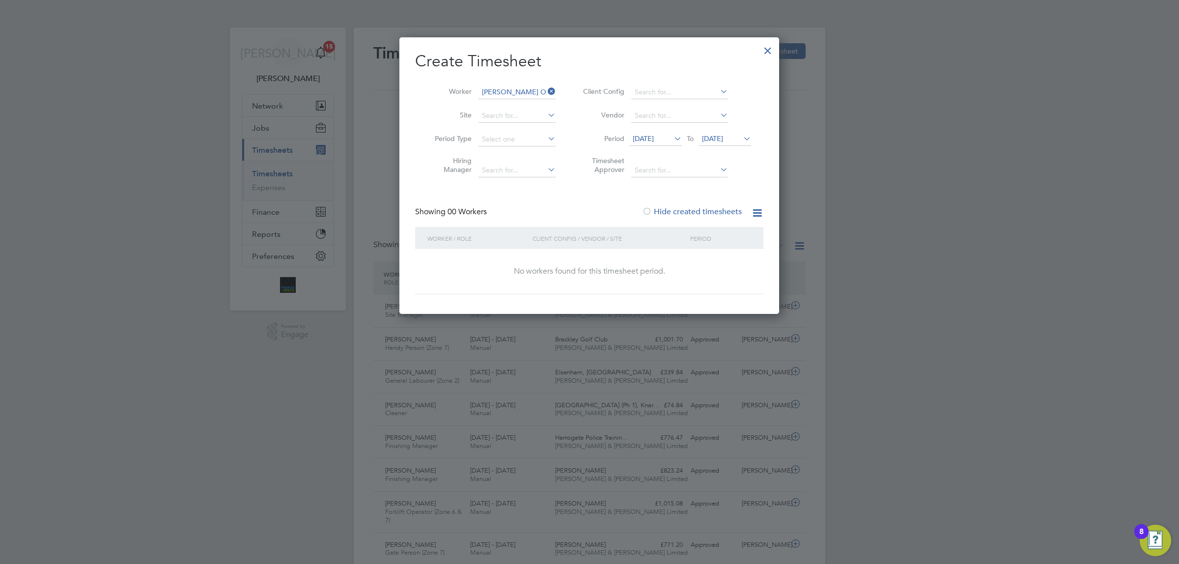
click at [672, 137] on icon at bounding box center [672, 139] width 0 height 14
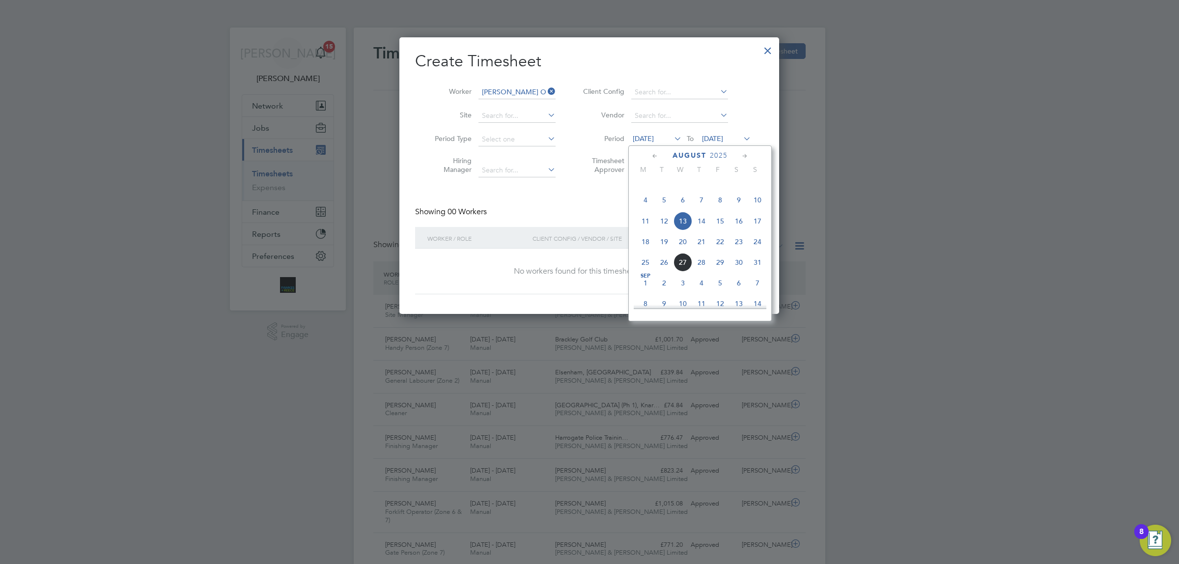
click at [645, 209] on span "4" at bounding box center [645, 200] width 19 height 19
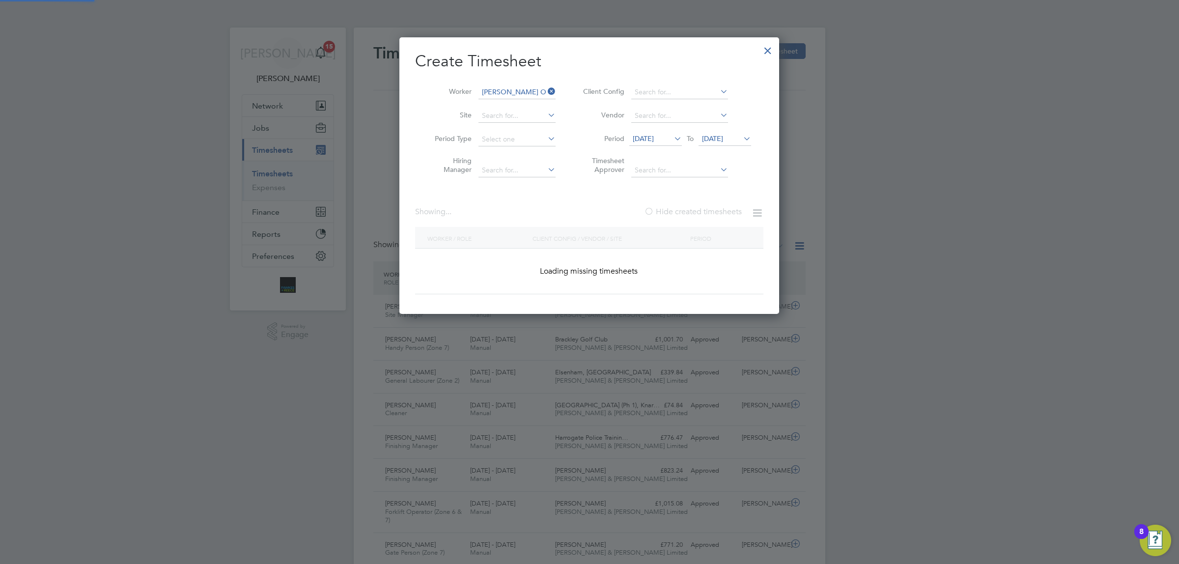
scroll to position [276, 380]
click at [528, 92] on input at bounding box center [516, 92] width 77 height 14
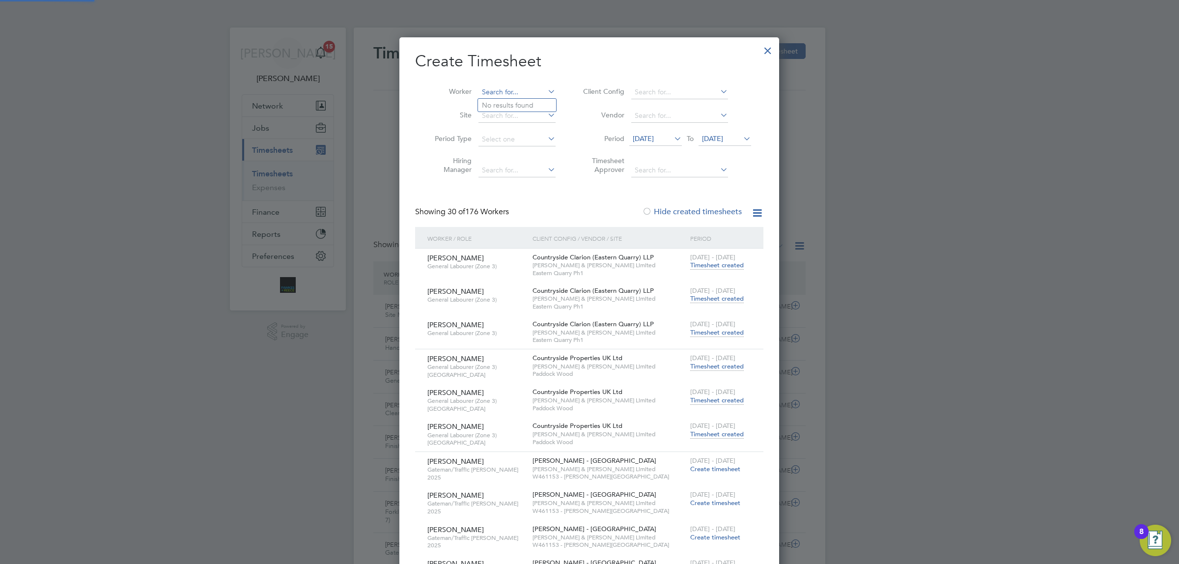
scroll to position [3324, 380]
click at [520, 105] on li "Sahe ed [PERSON_NAME]" at bounding box center [523, 105] width 90 height 13
type input "[PERSON_NAME]"
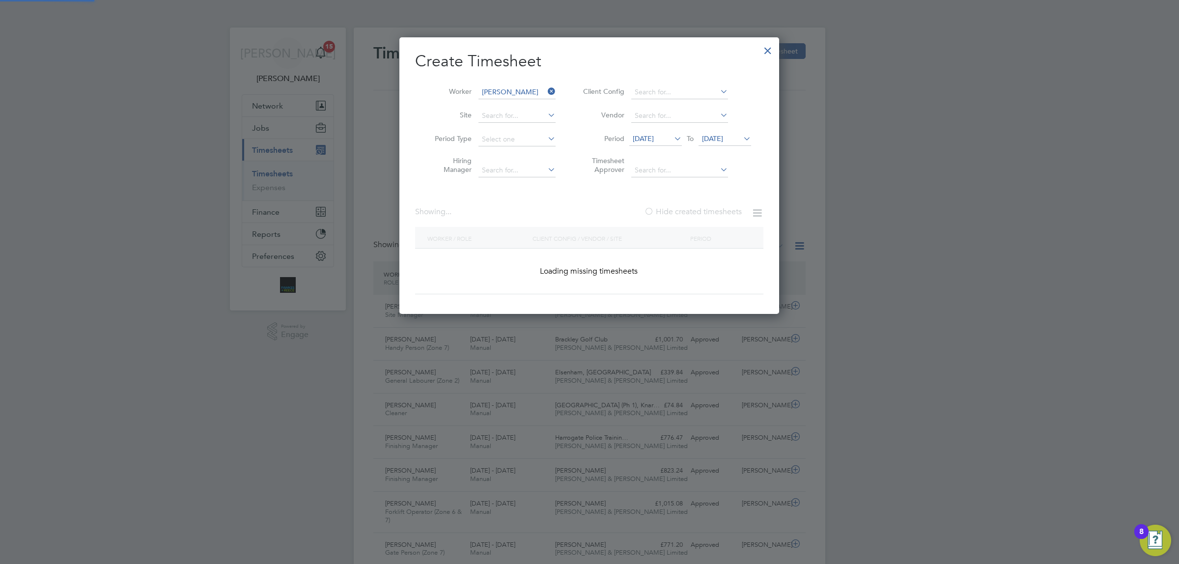
scroll to position [331, 380]
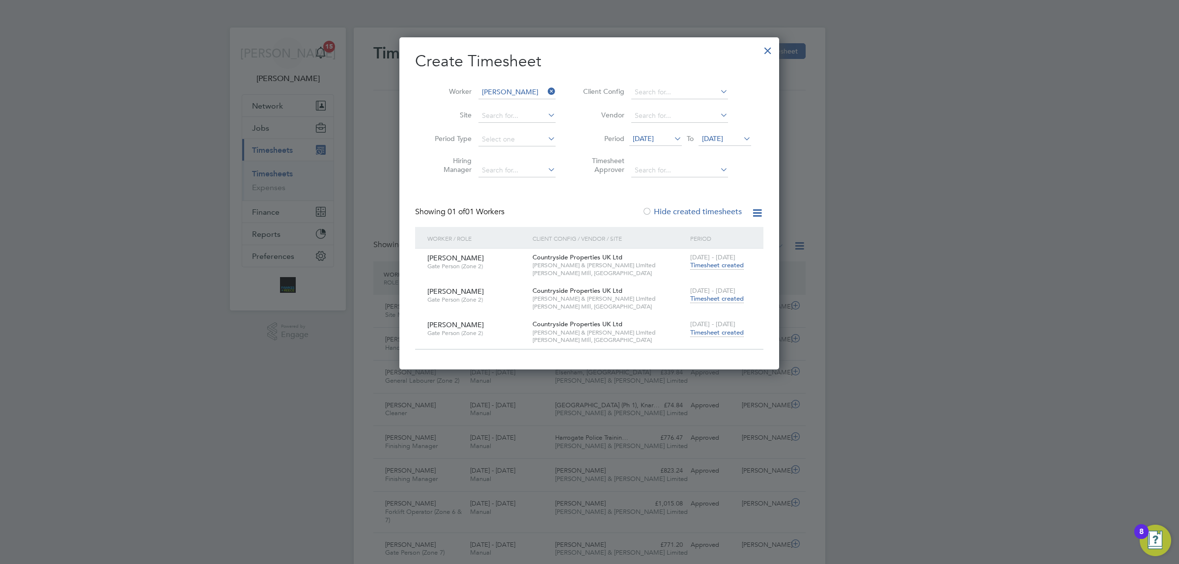
click at [716, 334] on span "Timesheet created" at bounding box center [717, 332] width 54 height 9
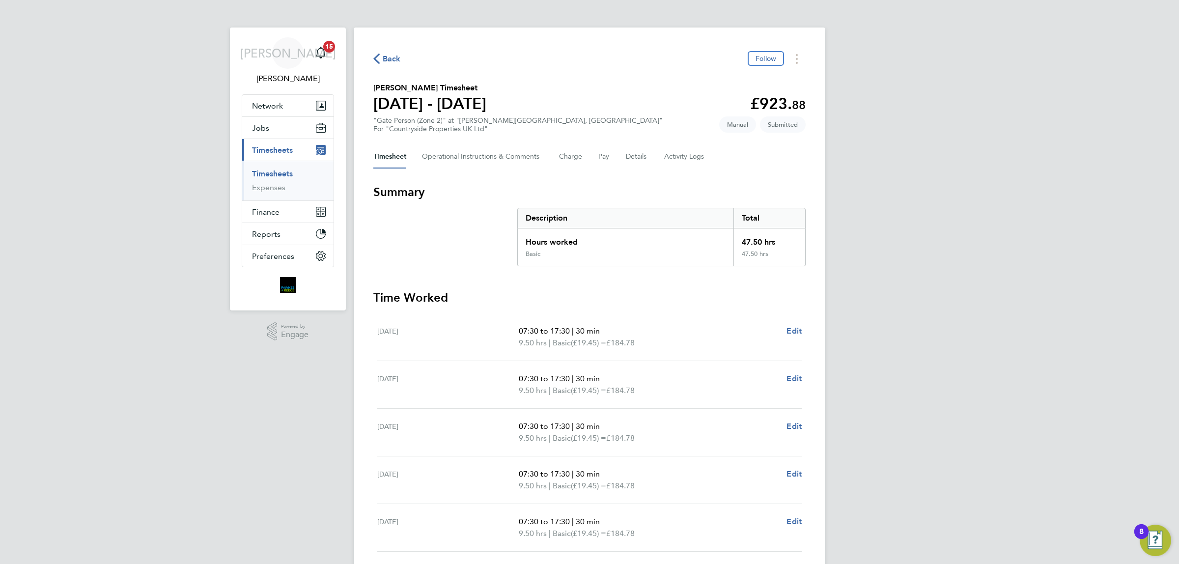
click at [388, 59] on span "Back" at bounding box center [392, 59] width 18 height 12
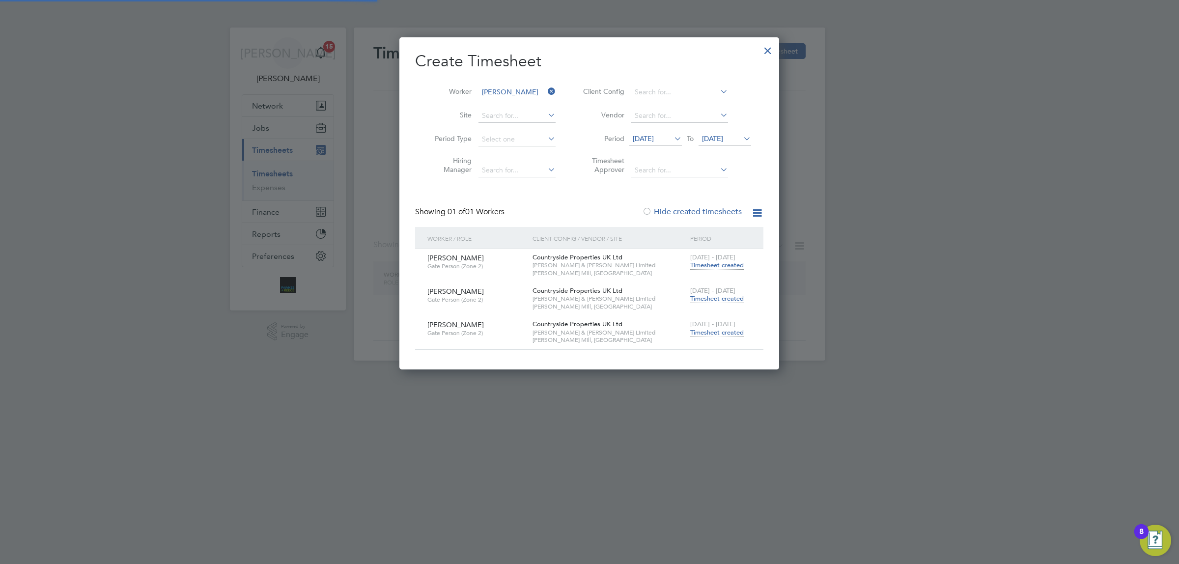
scroll to position [5, 4]
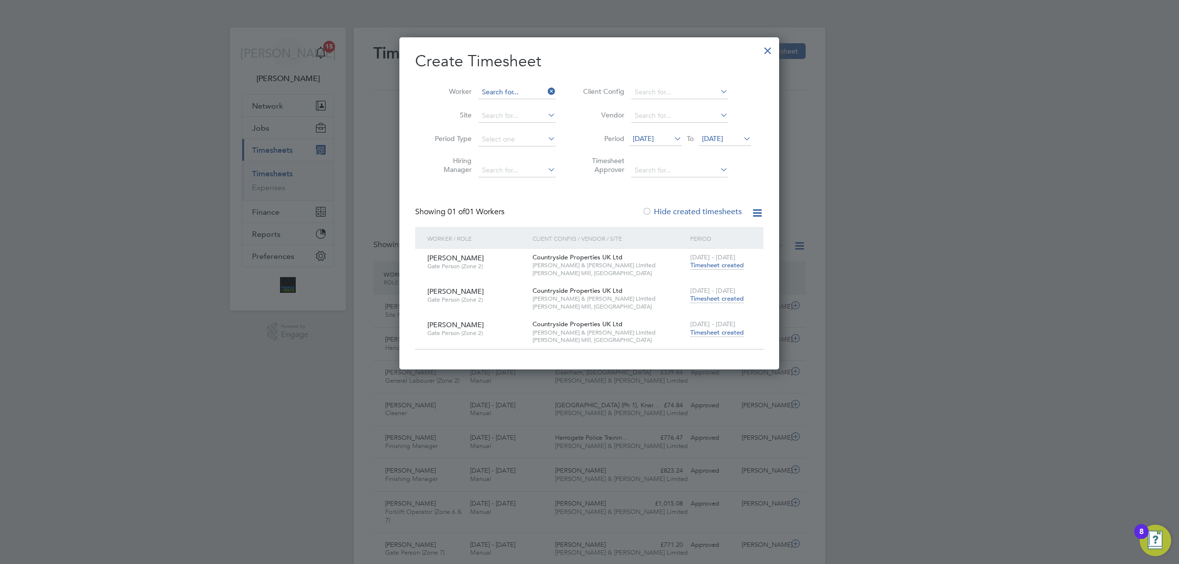
click at [522, 89] on input at bounding box center [516, 92] width 77 height 14
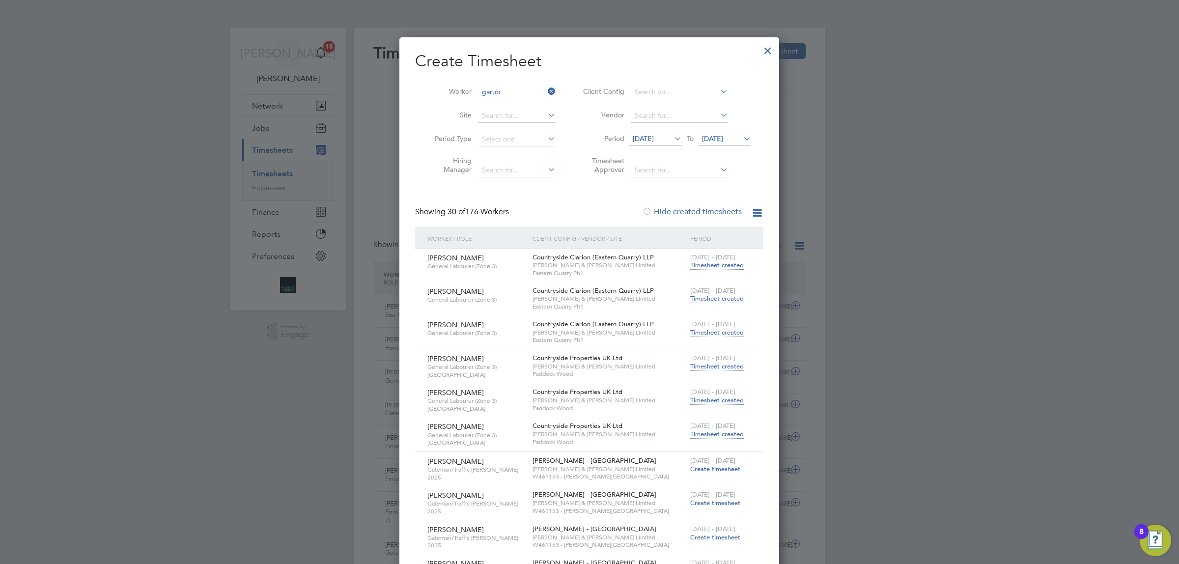
click at [524, 107] on li "Oluwahbemileke Garub a" at bounding box center [520, 105] width 84 height 13
type input "Oluwahbemileke Garuba"
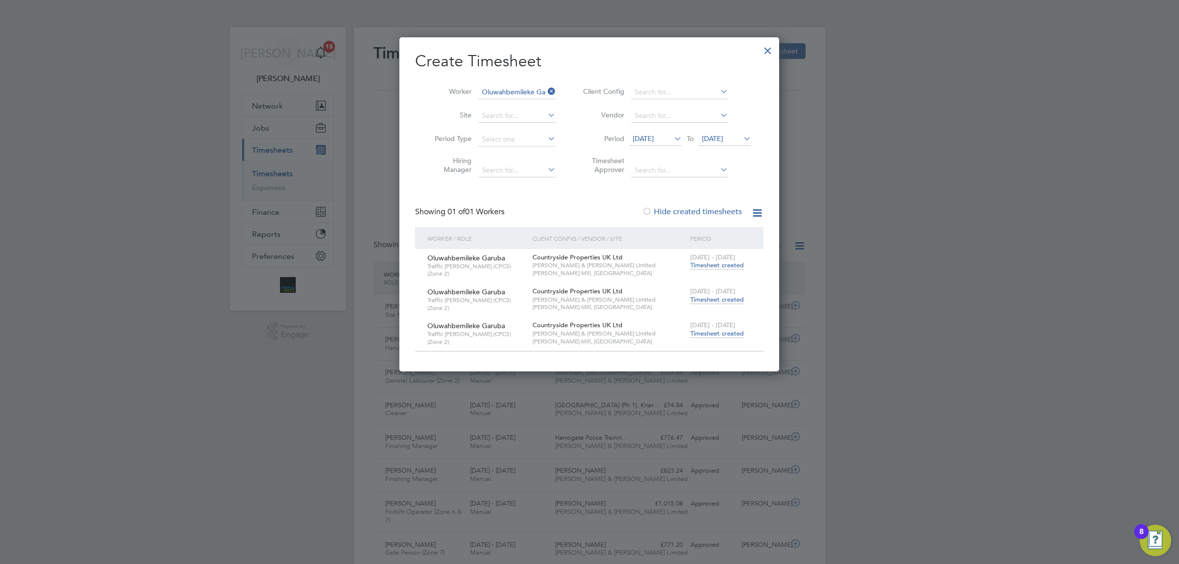
click at [711, 332] on span "Timesheet created" at bounding box center [717, 333] width 54 height 9
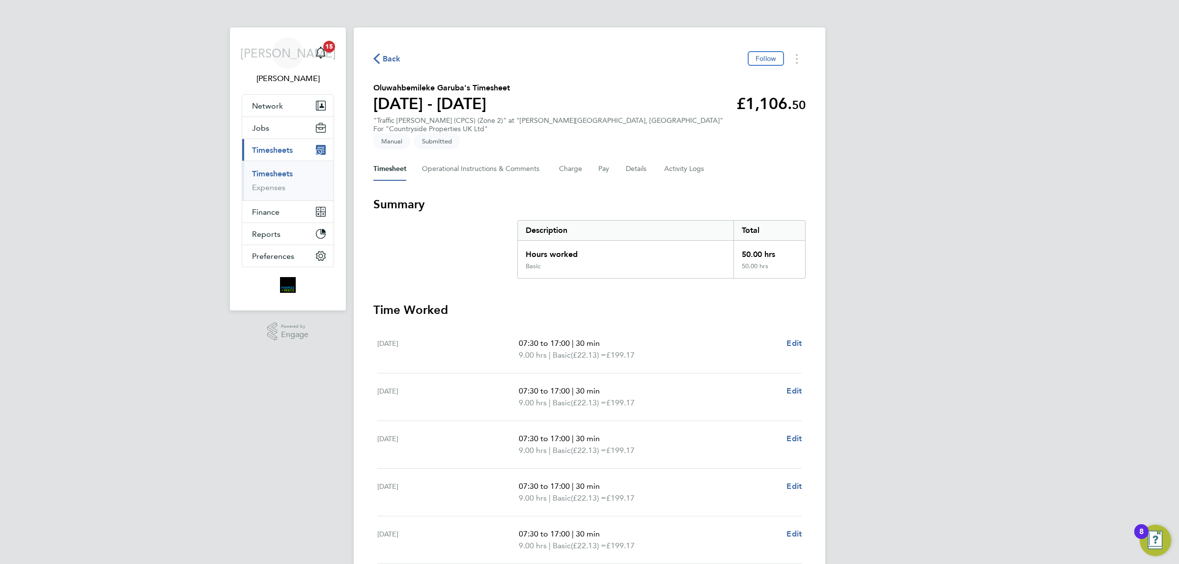
click at [387, 59] on span "Back" at bounding box center [392, 59] width 18 height 12
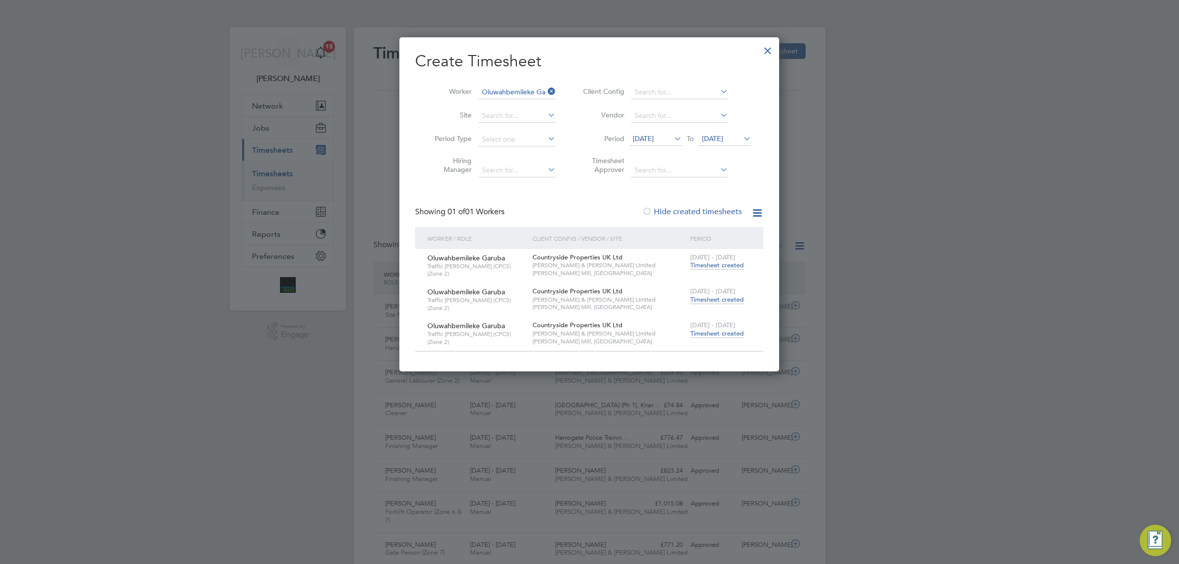
click at [546, 87] on icon at bounding box center [546, 91] width 0 height 14
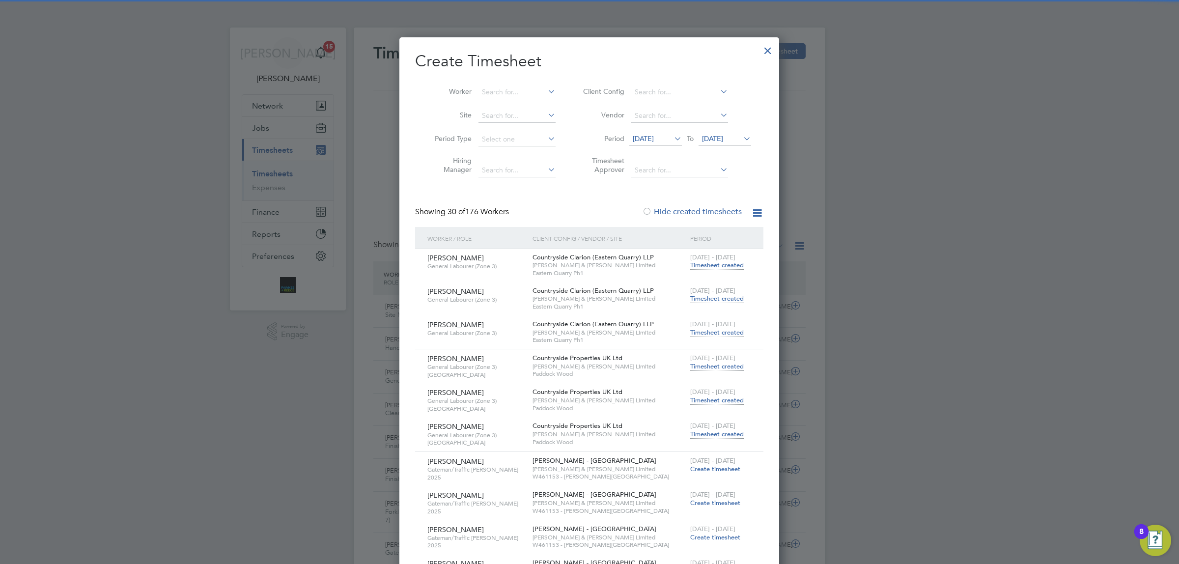
click at [546, 88] on icon at bounding box center [546, 91] width 0 height 14
click at [523, 136] on li "[PERSON_NAME]" at bounding box center [538, 131] width 121 height 13
type input "[PERSON_NAME]"
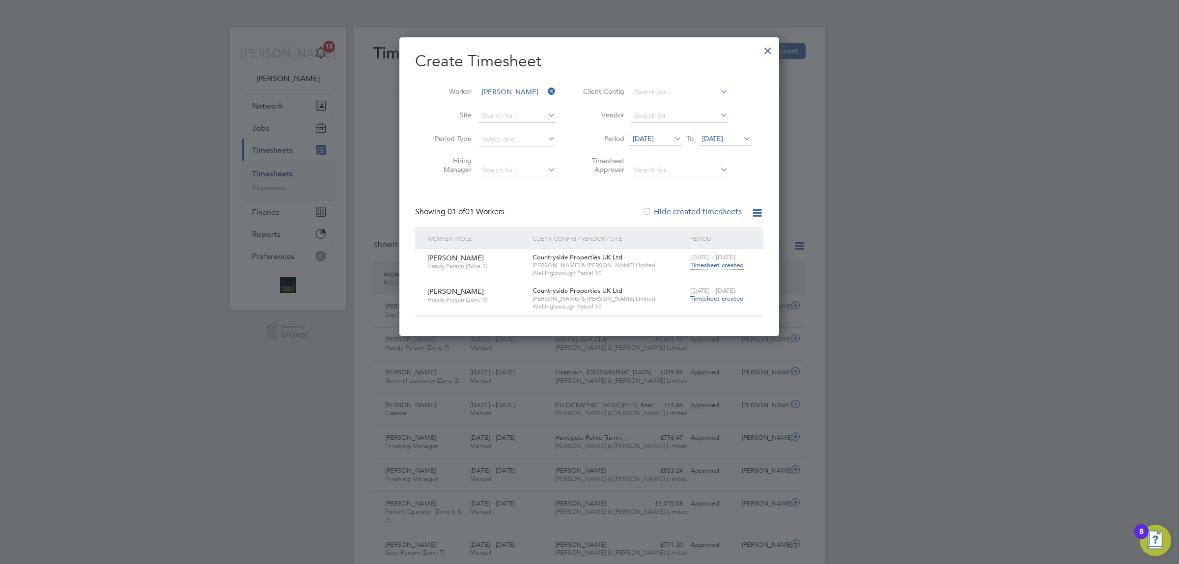
click at [720, 300] on span "Timesheet created" at bounding box center [717, 298] width 54 height 9
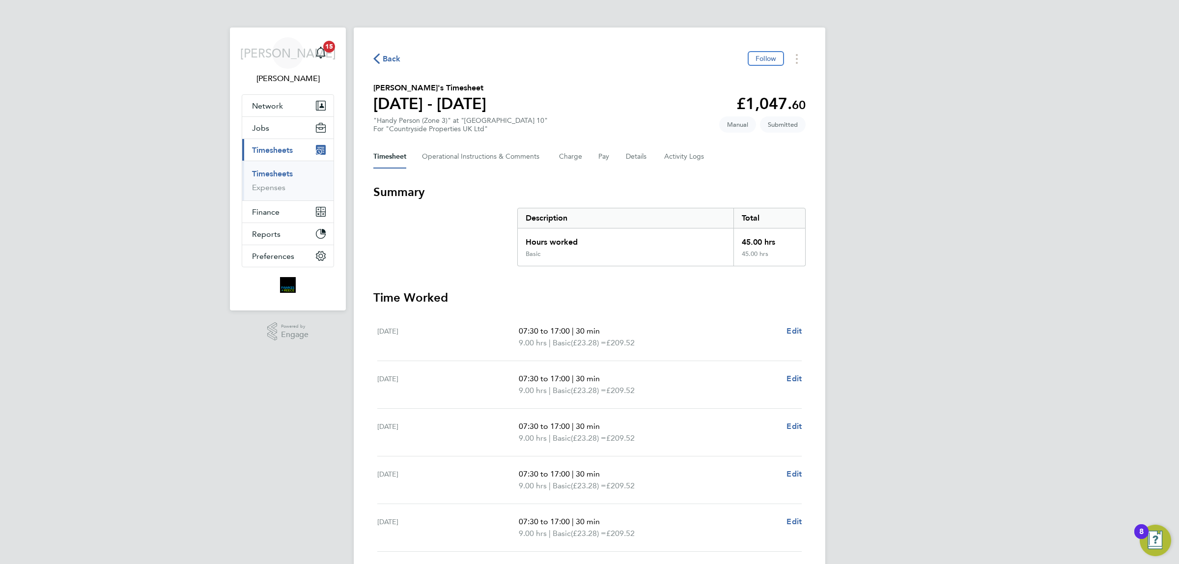
click at [391, 55] on span "Back" at bounding box center [392, 59] width 18 height 12
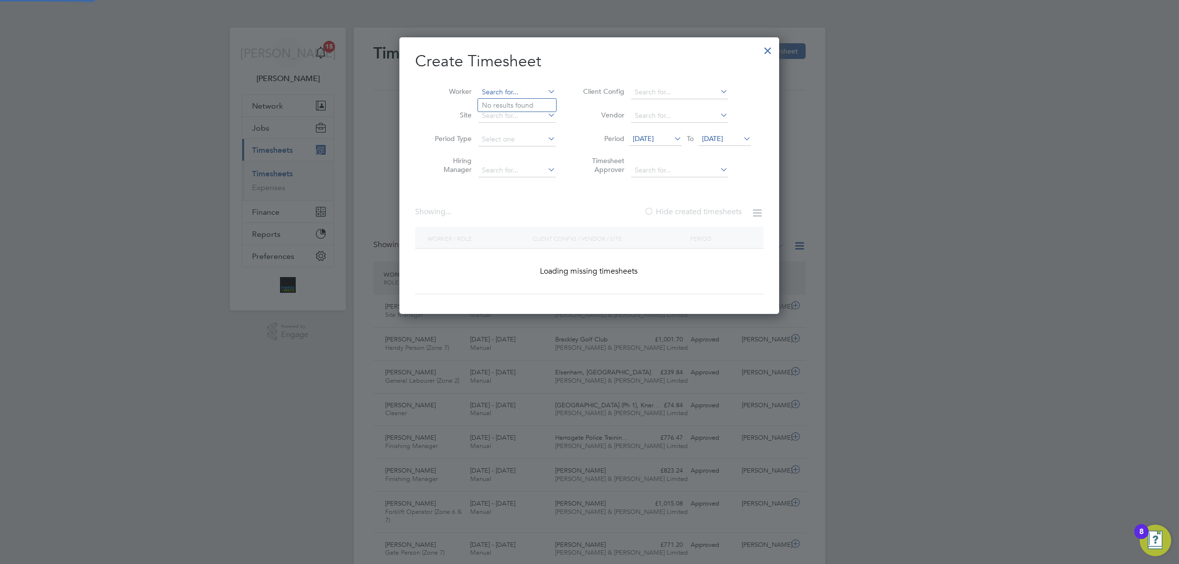
click at [518, 88] on input at bounding box center [516, 92] width 77 height 14
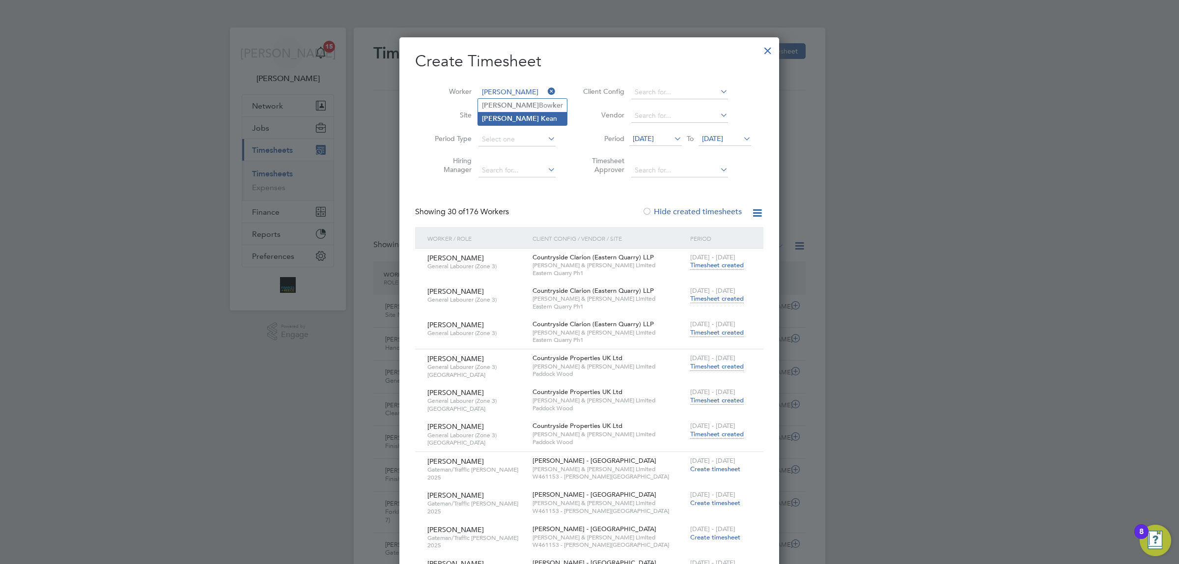
click at [500, 118] on b "[PERSON_NAME]" at bounding box center [510, 118] width 57 height 8
type input "[PERSON_NAME]"
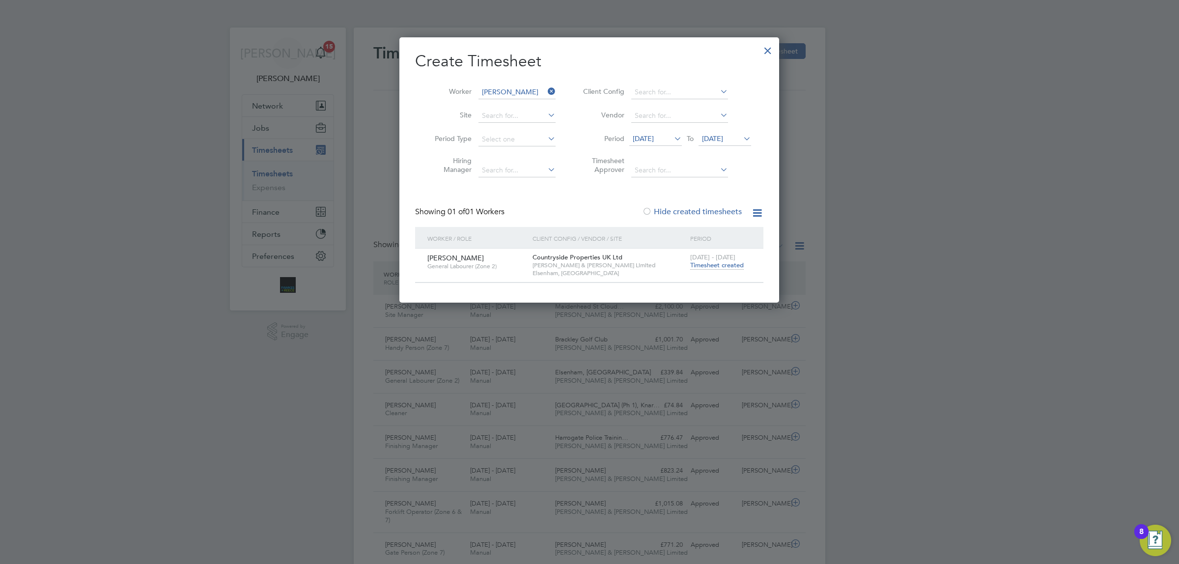
click at [707, 268] on span "Timesheet created" at bounding box center [717, 265] width 54 height 9
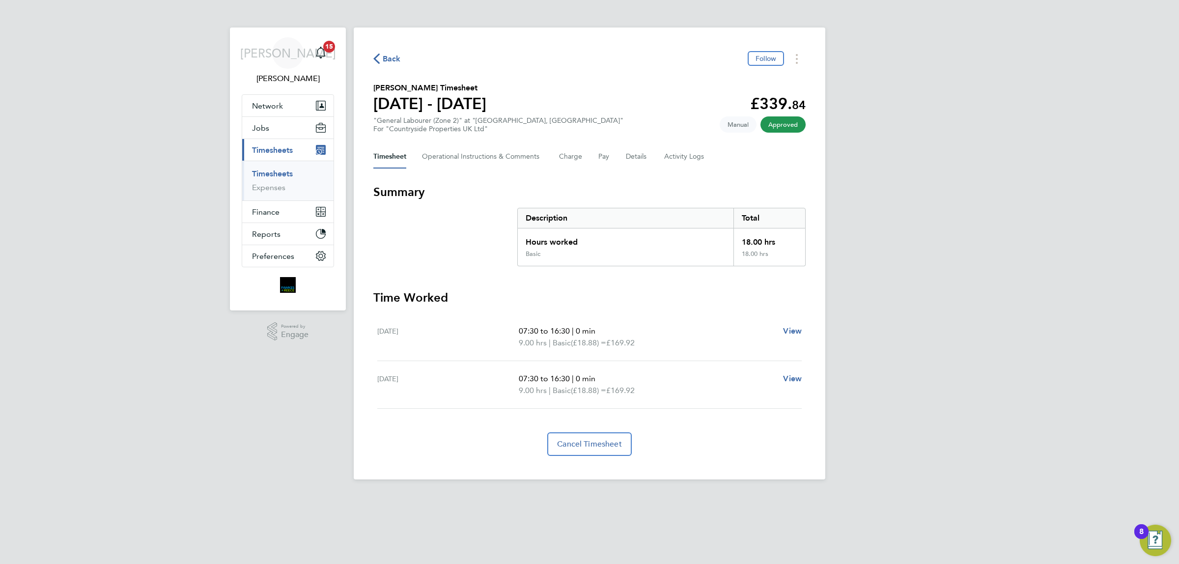
click at [396, 59] on span "Back" at bounding box center [392, 59] width 18 height 12
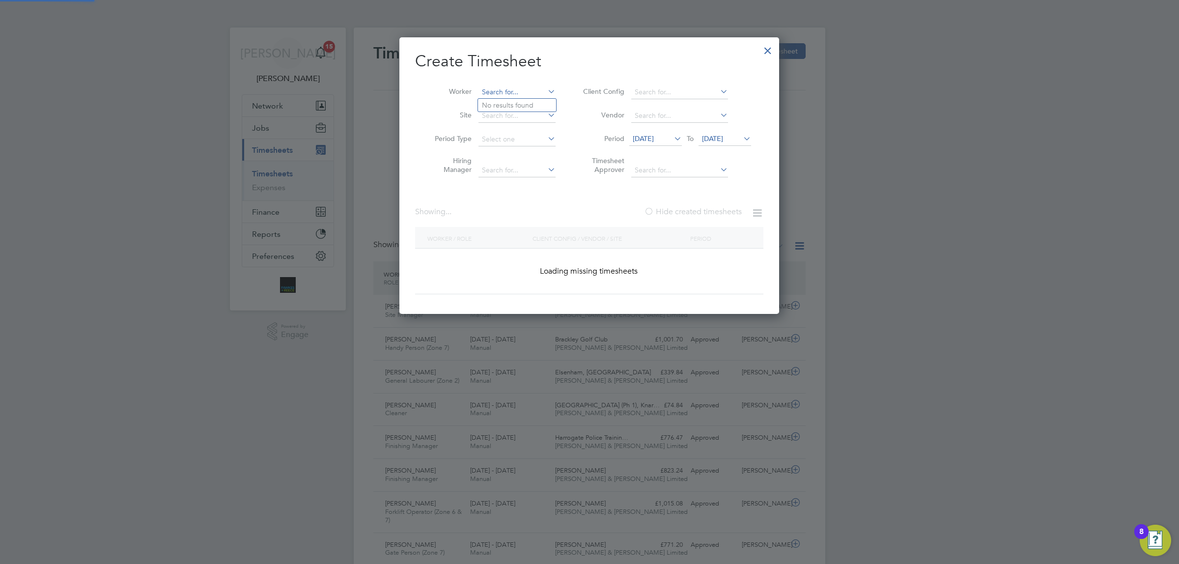
click at [498, 87] on input at bounding box center [516, 92] width 77 height 14
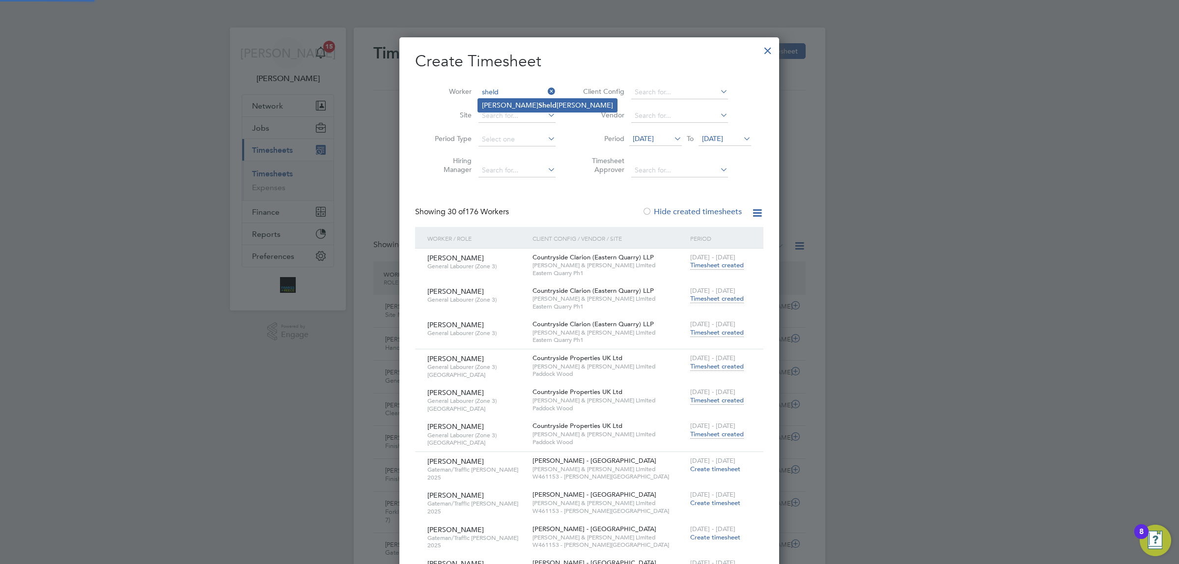
click at [538, 101] on b "Sheld" at bounding box center [547, 105] width 18 height 8
type input "[PERSON_NAME]"
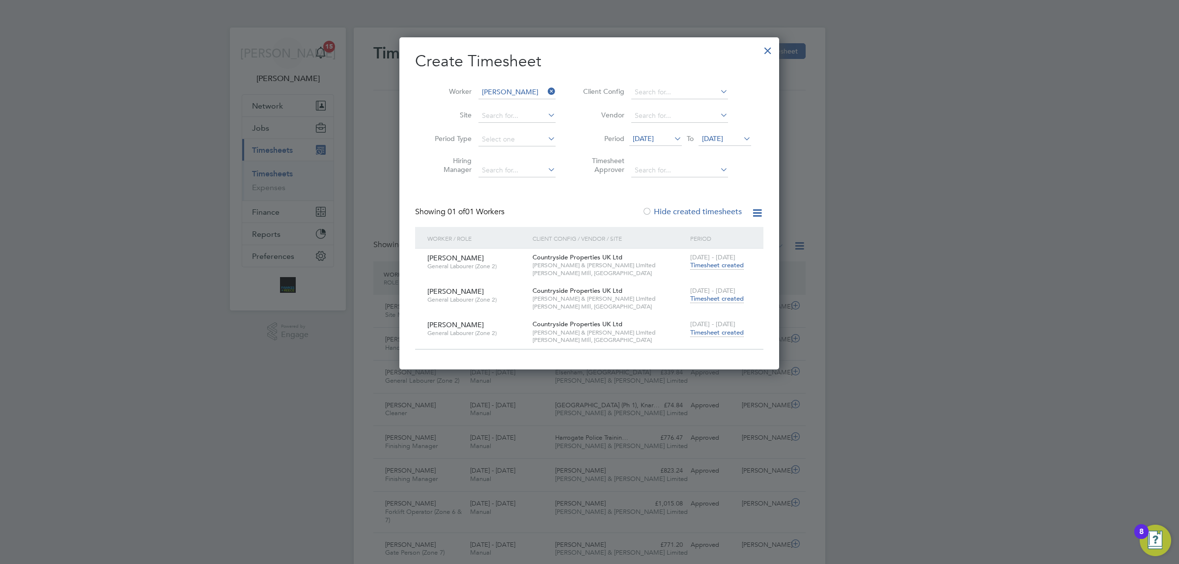
click at [711, 332] on span "Timesheet created" at bounding box center [717, 332] width 54 height 9
